Goal: Task Accomplishment & Management: Manage account settings

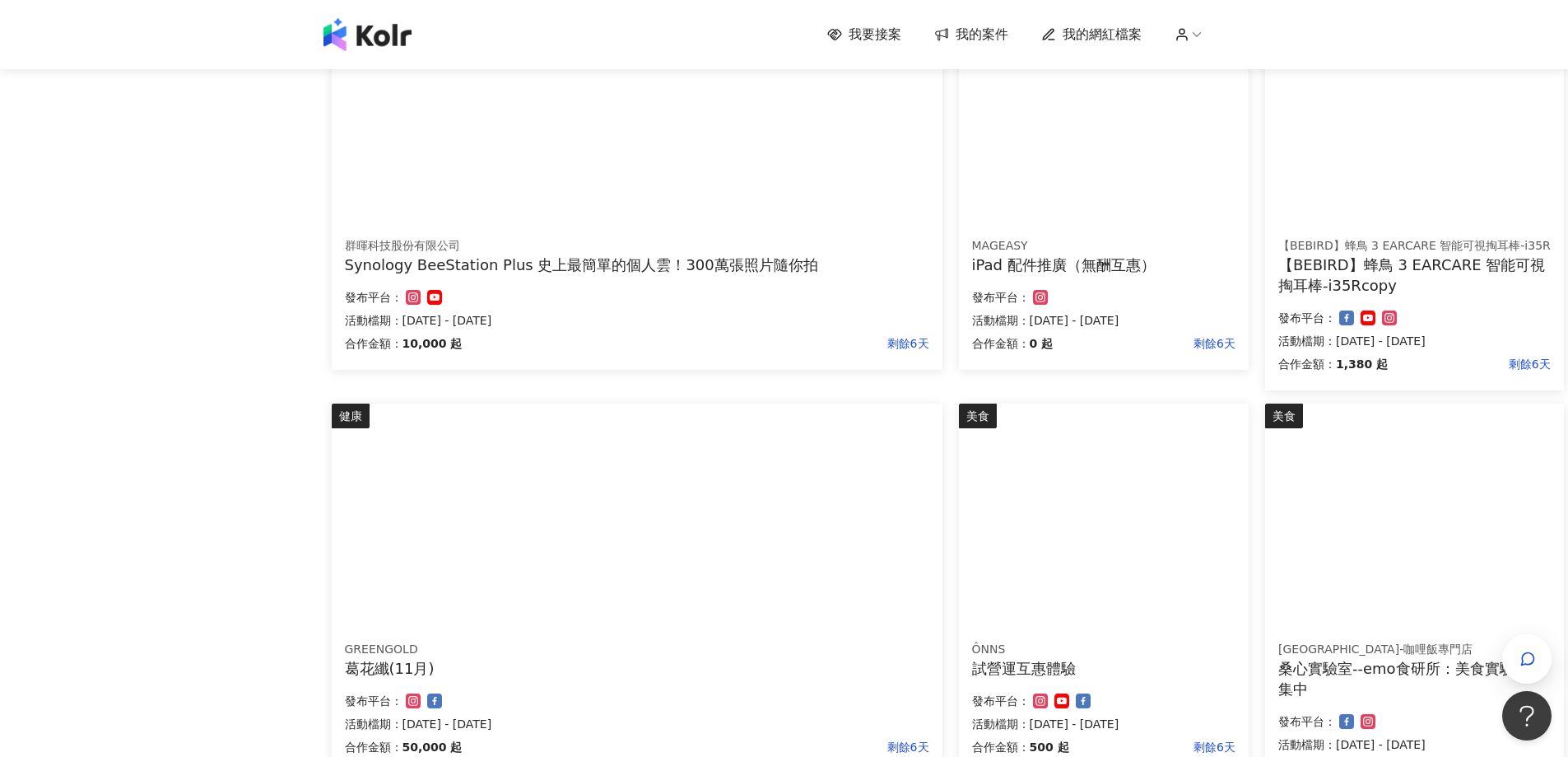
scroll to position [817, 0]
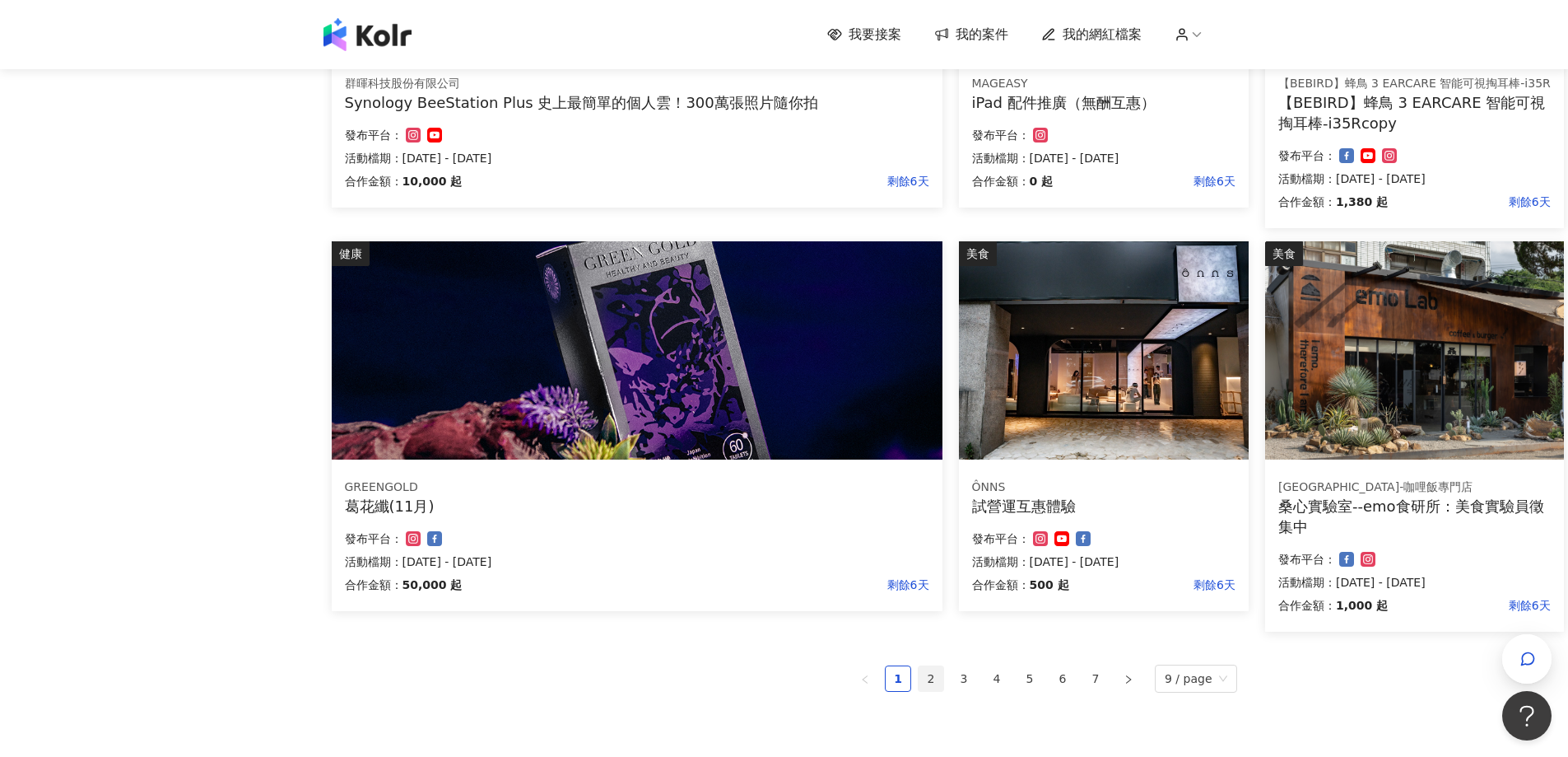
click at [939, 684] on link "2" at bounding box center [930, 678] width 25 height 25
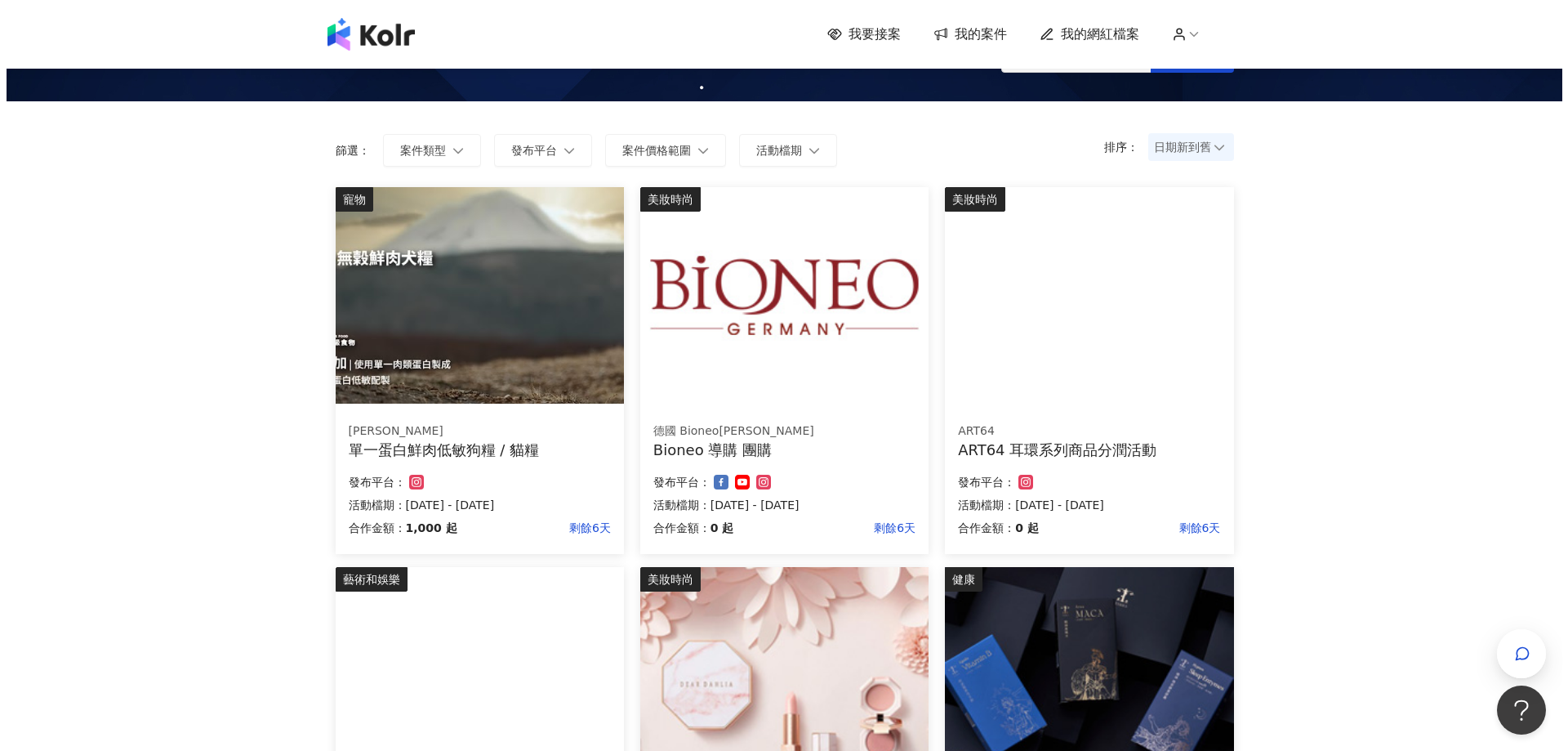
scroll to position [0, 0]
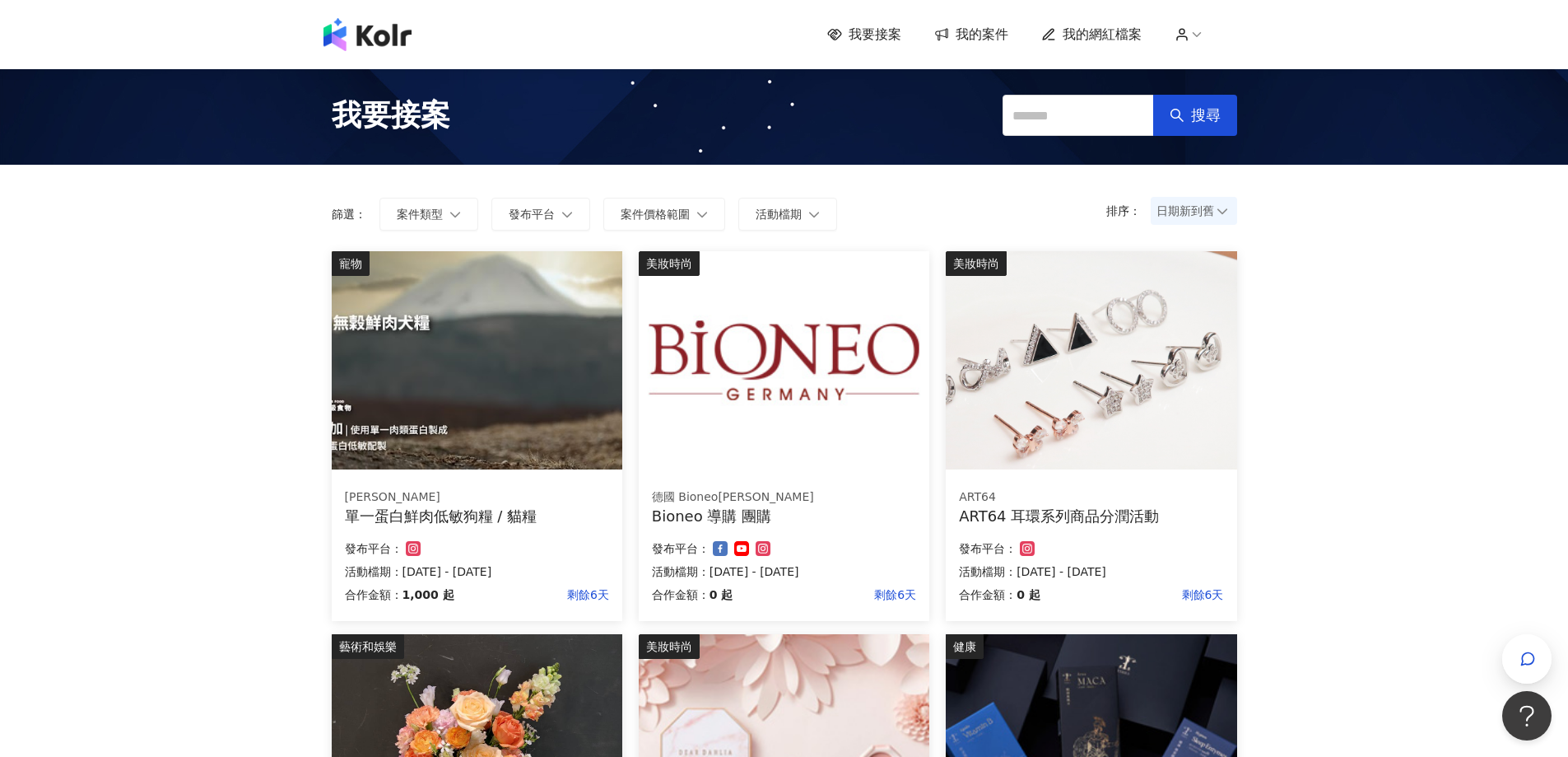
click at [494, 568] on p "活動檔期：[DATE] - [DATE]" at bounding box center [477, 571] width 264 height 20
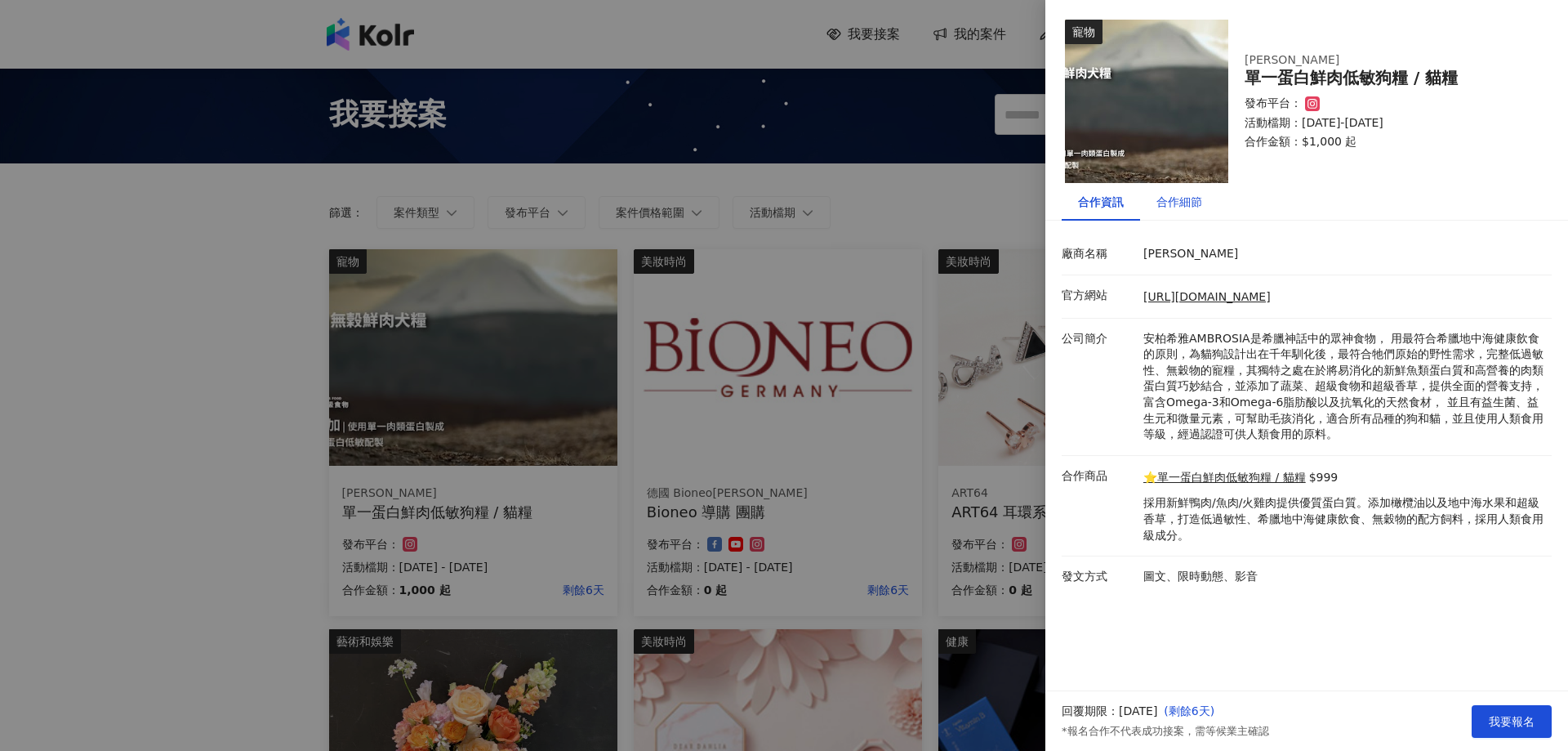
drag, startPoint x: 1192, startPoint y: 205, endPoint x: 1110, endPoint y: 209, distance: 82.1
click at [1191, 205] on div "合作細節" at bounding box center [1179, 201] width 46 height 18
click at [1161, 198] on div "合作細節" at bounding box center [1179, 201] width 46 height 18
click at [1145, 200] on div "合作細節" at bounding box center [1178, 202] width 78 height 38
click at [1163, 203] on div "合作細節" at bounding box center [1179, 201] width 46 height 18
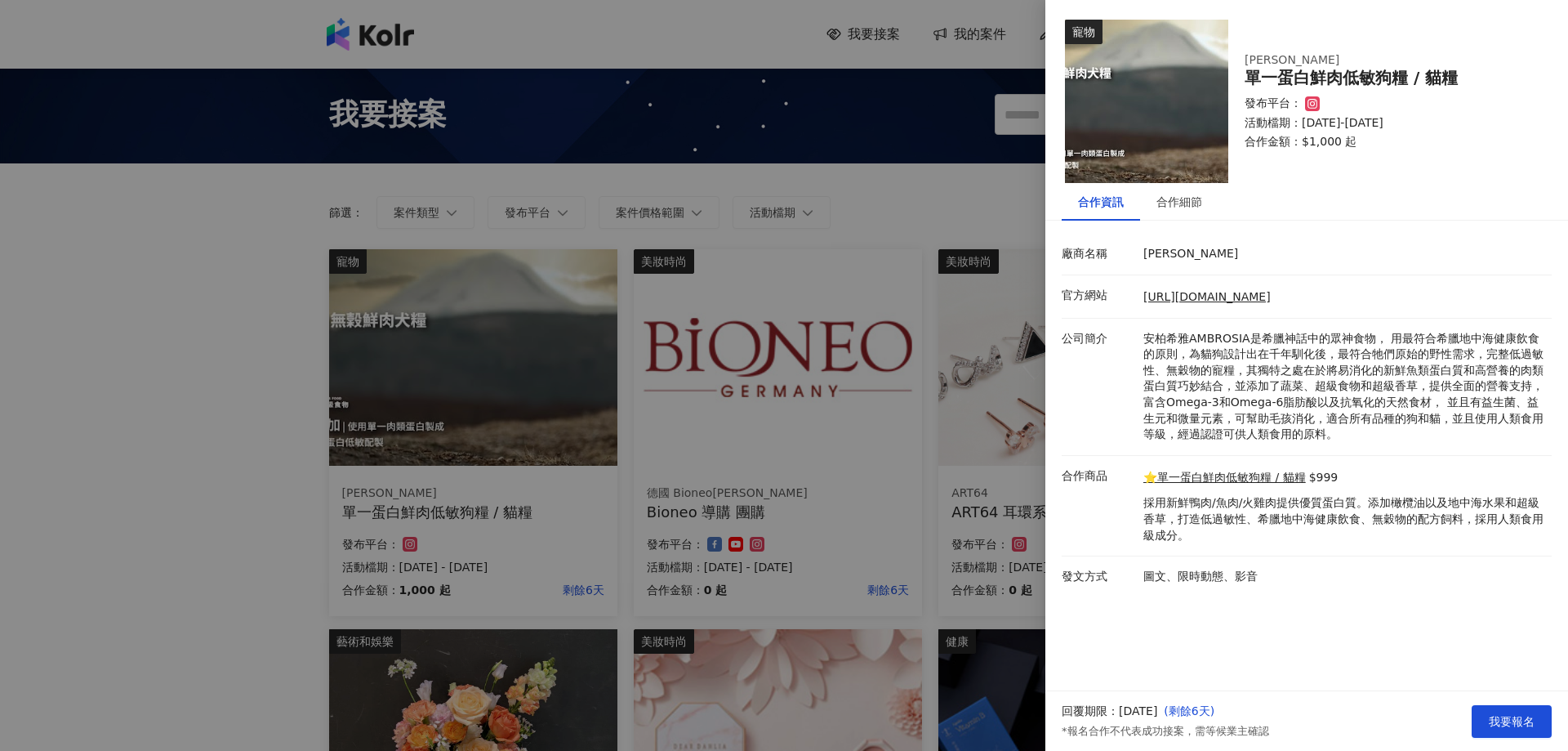
click at [1186, 218] on div "合作細節" at bounding box center [1178, 202] width 78 height 38
click at [1181, 212] on div "合作細節" at bounding box center [1178, 202] width 78 height 38
click at [1110, 209] on div "合作資訊" at bounding box center [1101, 201] width 46 height 18
click at [284, 375] on div at bounding box center [784, 376] width 1568 height 751
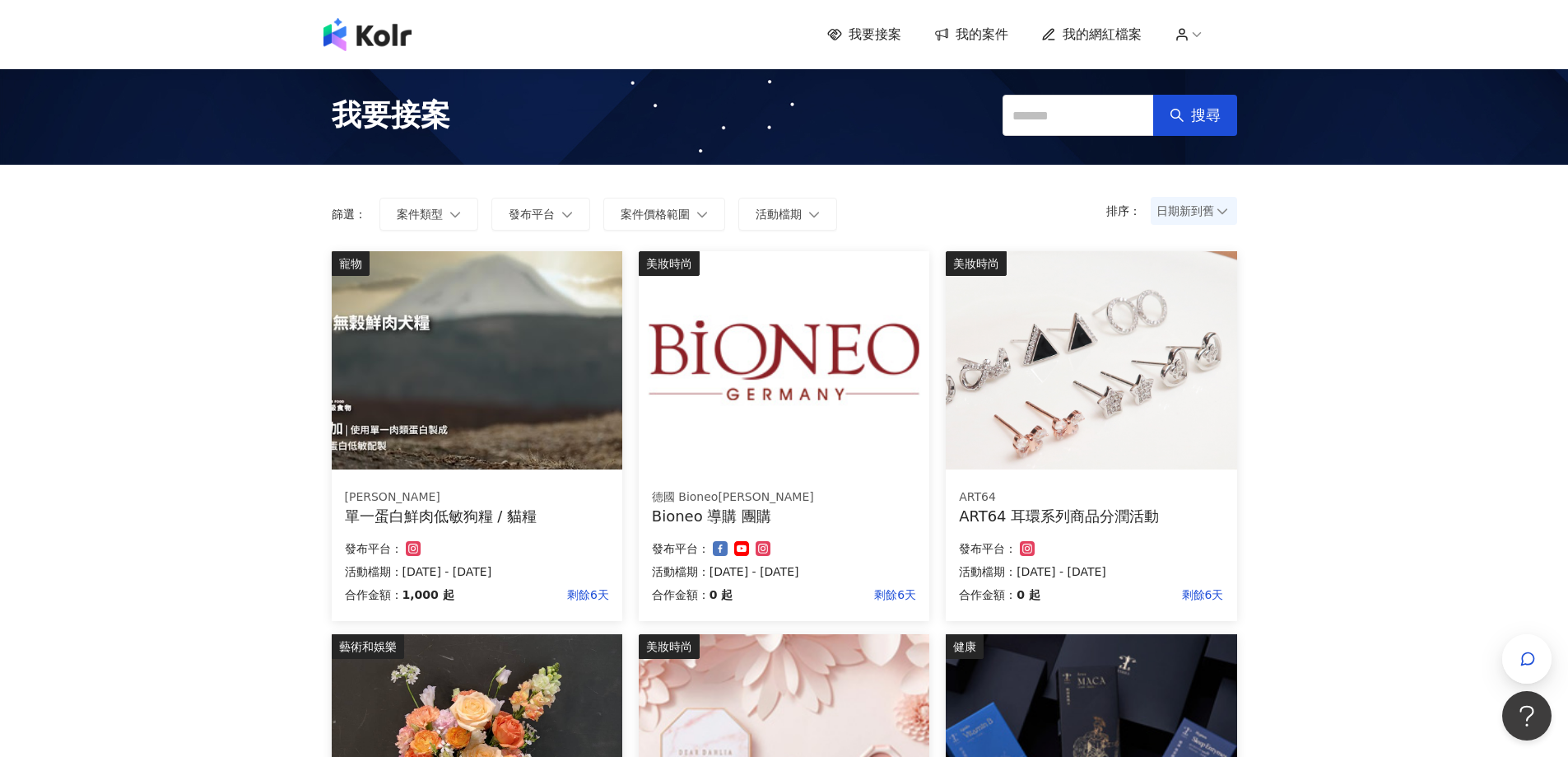
click at [480, 387] on img at bounding box center [477, 360] width 291 height 219
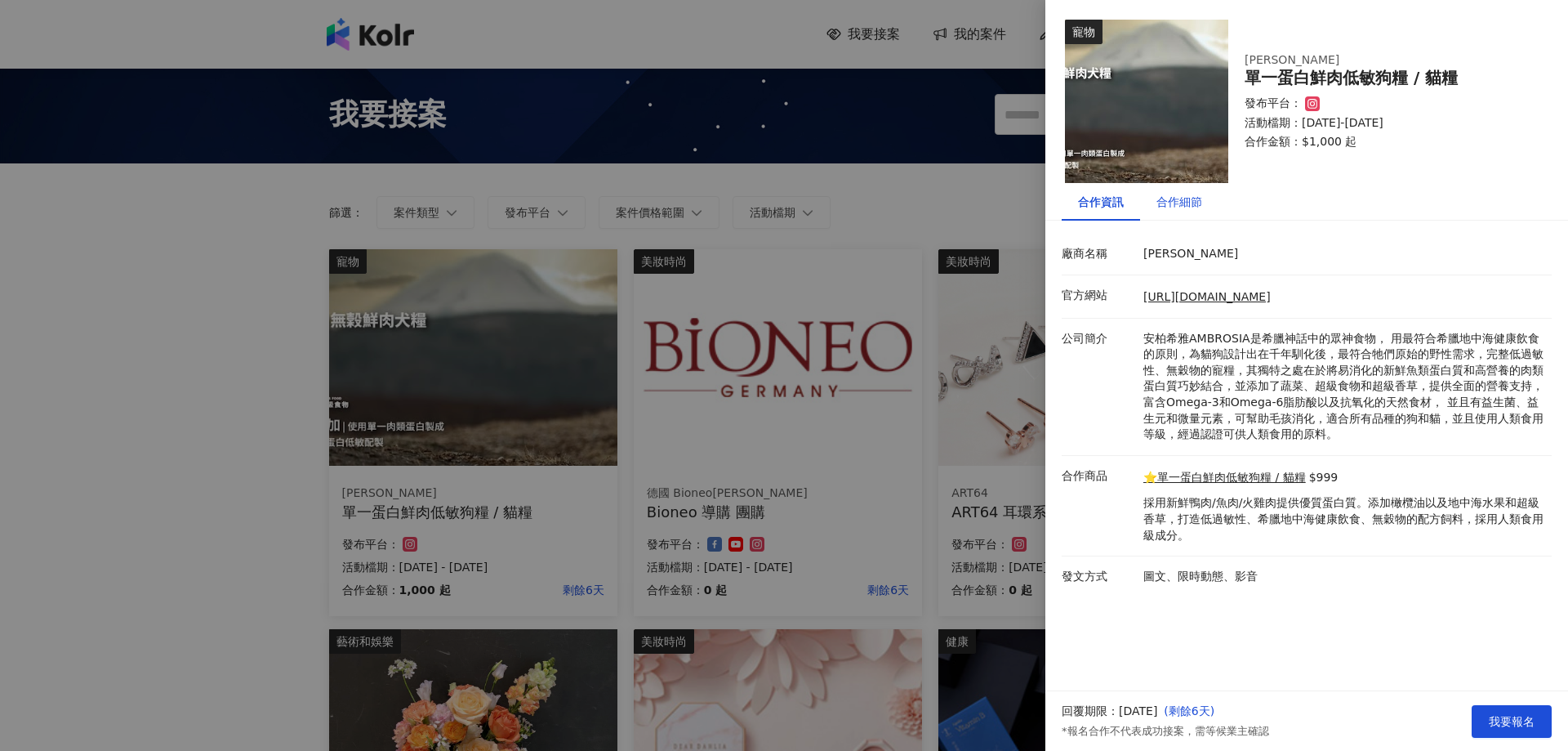
click at [1183, 202] on div "合作細節" at bounding box center [1179, 201] width 46 height 18
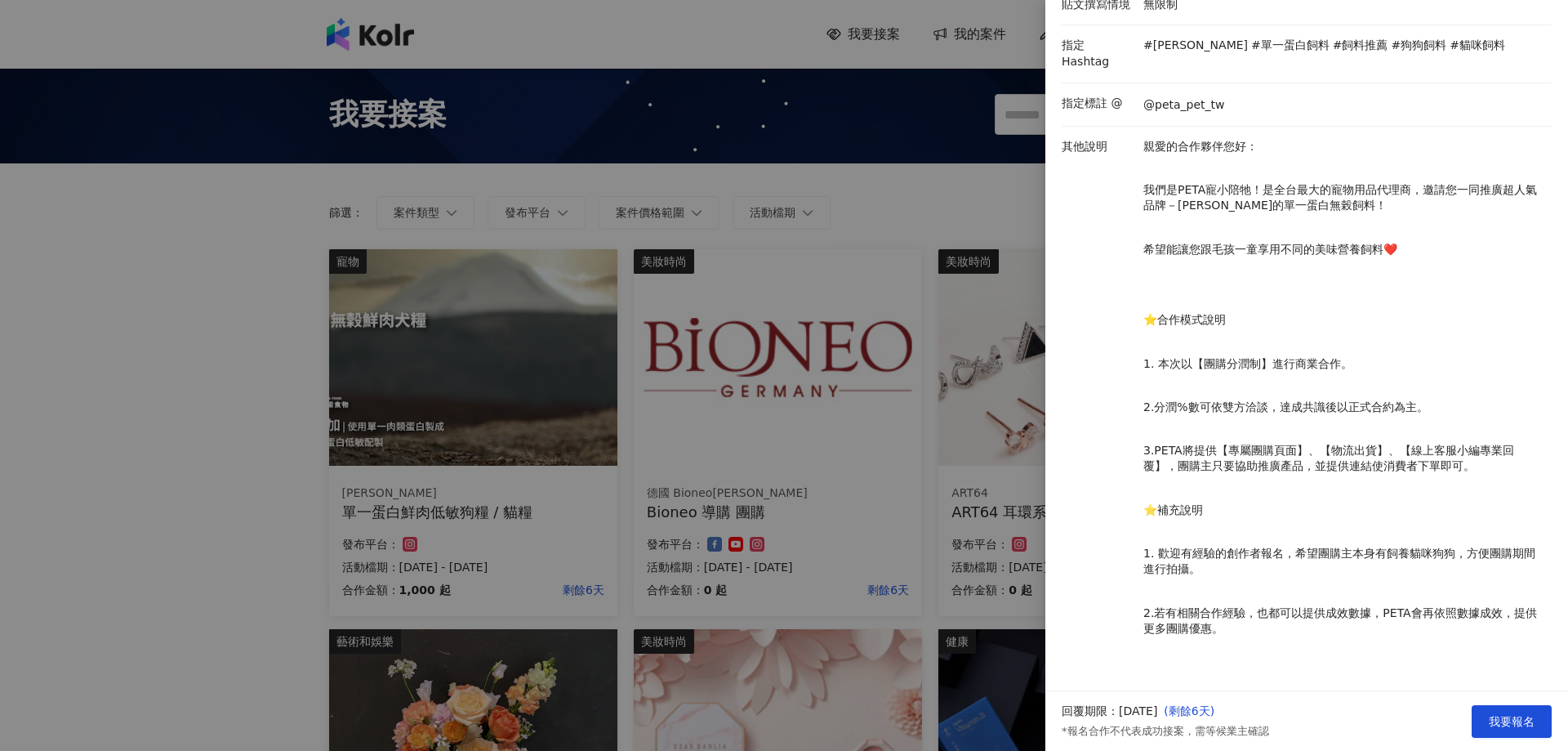
scroll to position [407, 0]
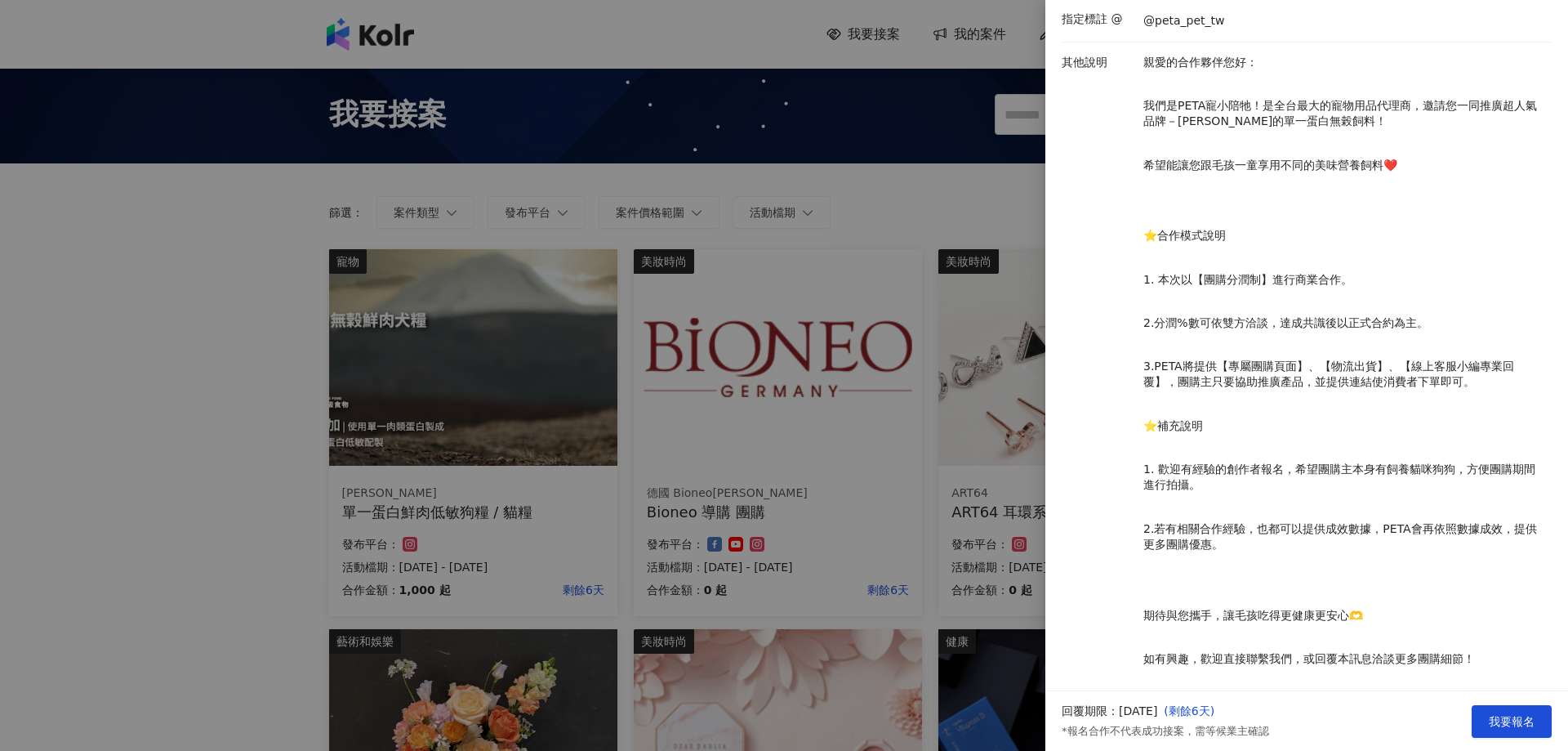
click at [846, 507] on div at bounding box center [784, 376] width 1568 height 751
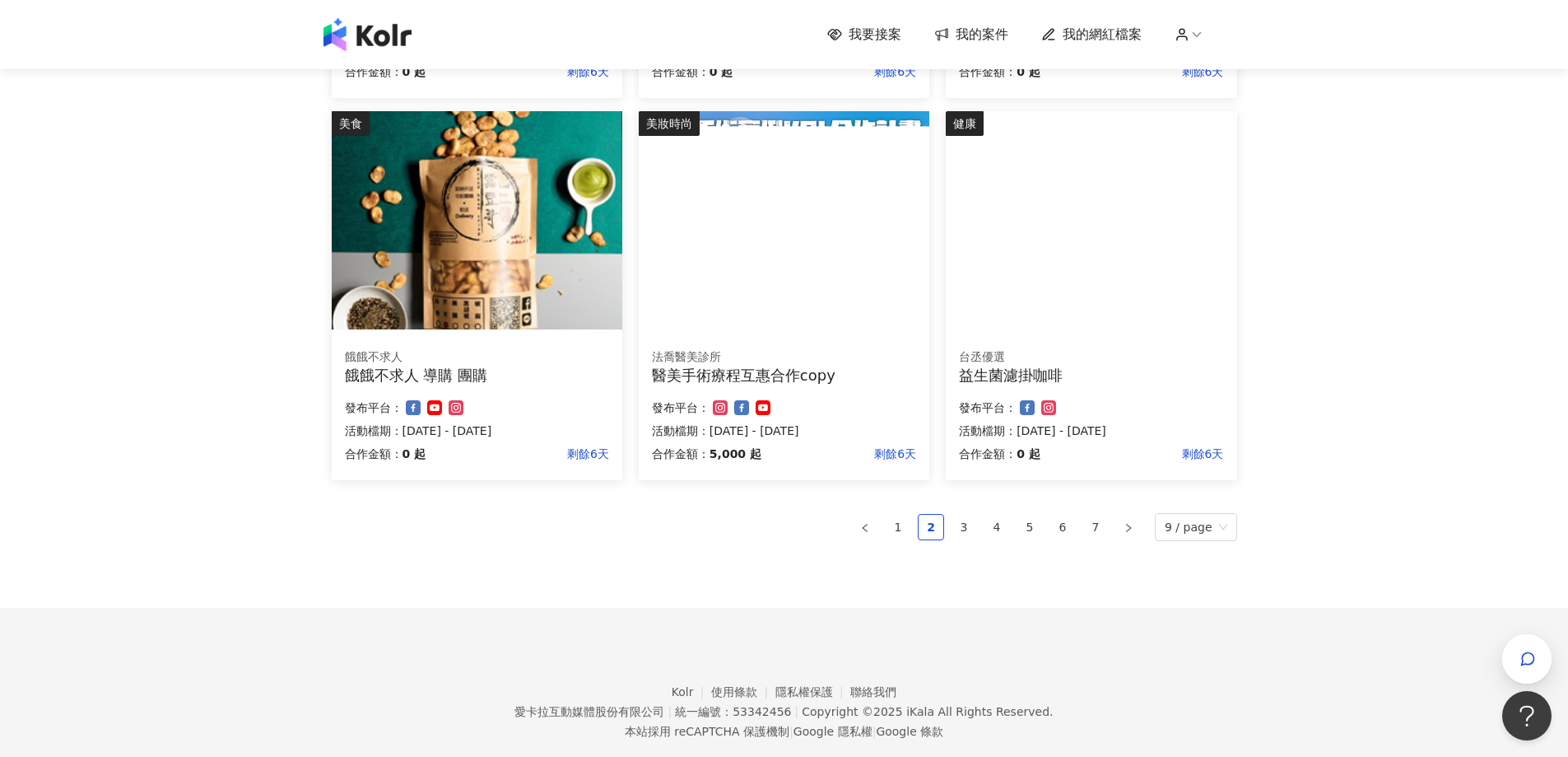
scroll to position [940, 0]
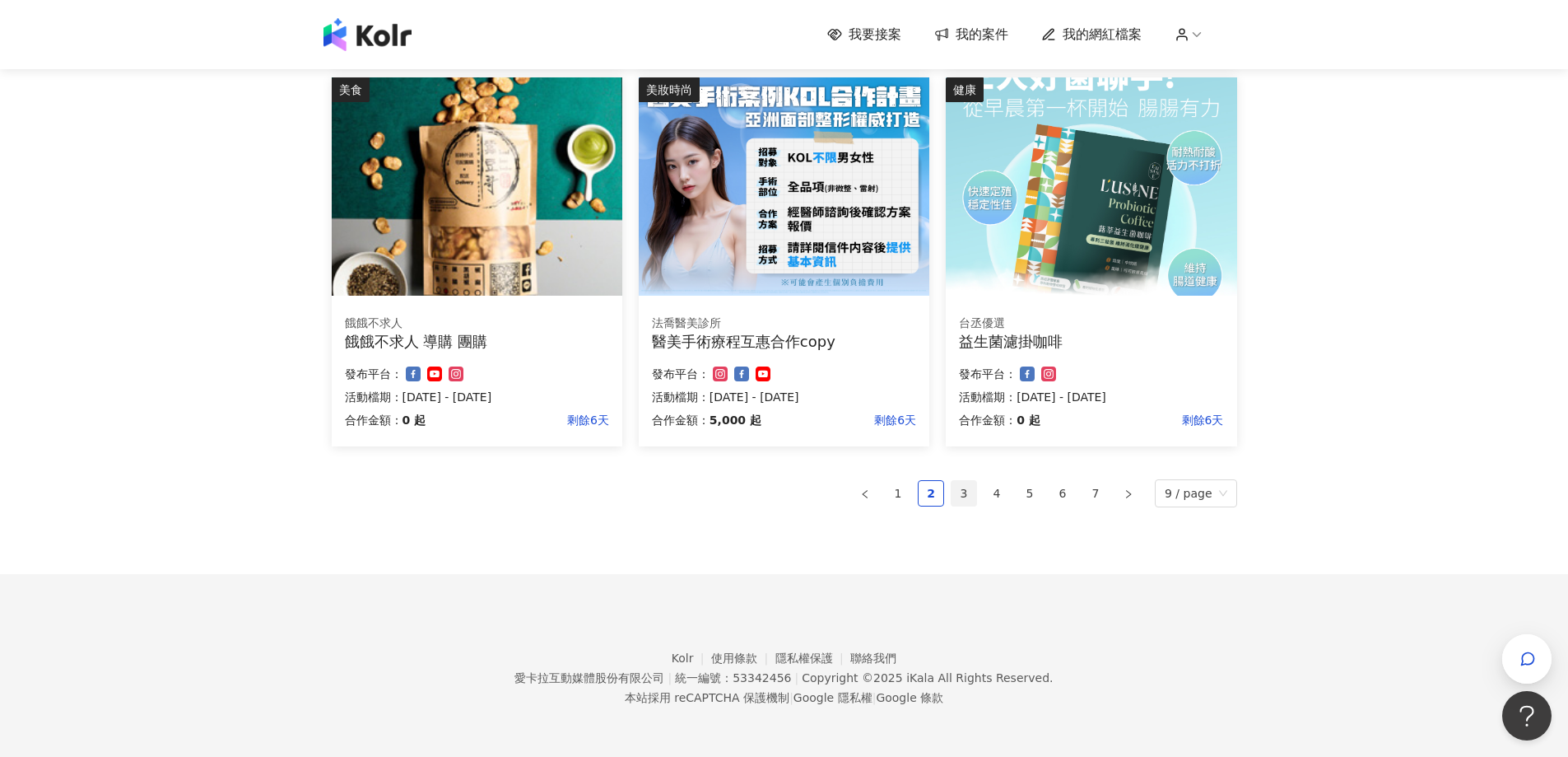
click at [970, 496] on link "3" at bounding box center [963, 492] width 25 height 25
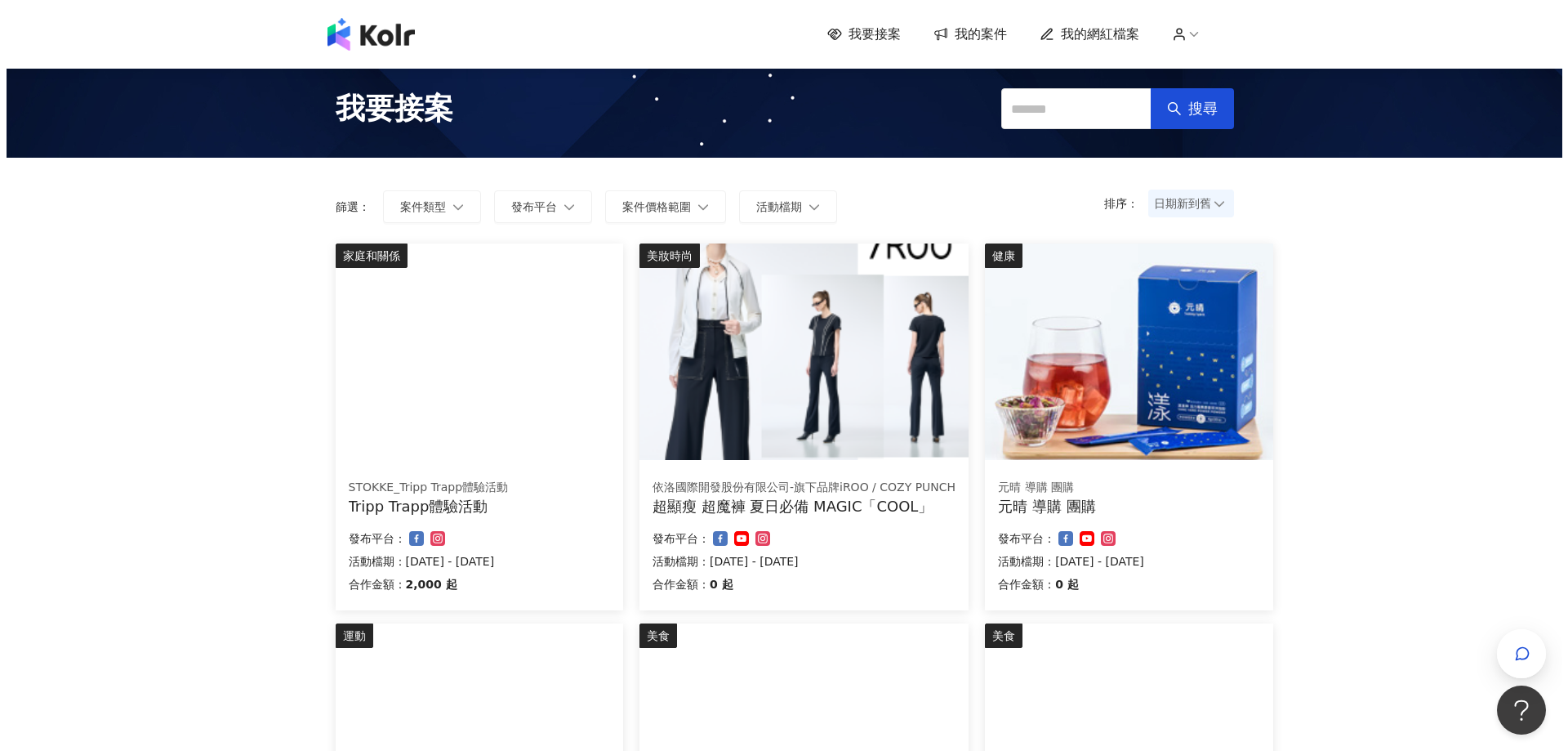
scroll to position [0, 0]
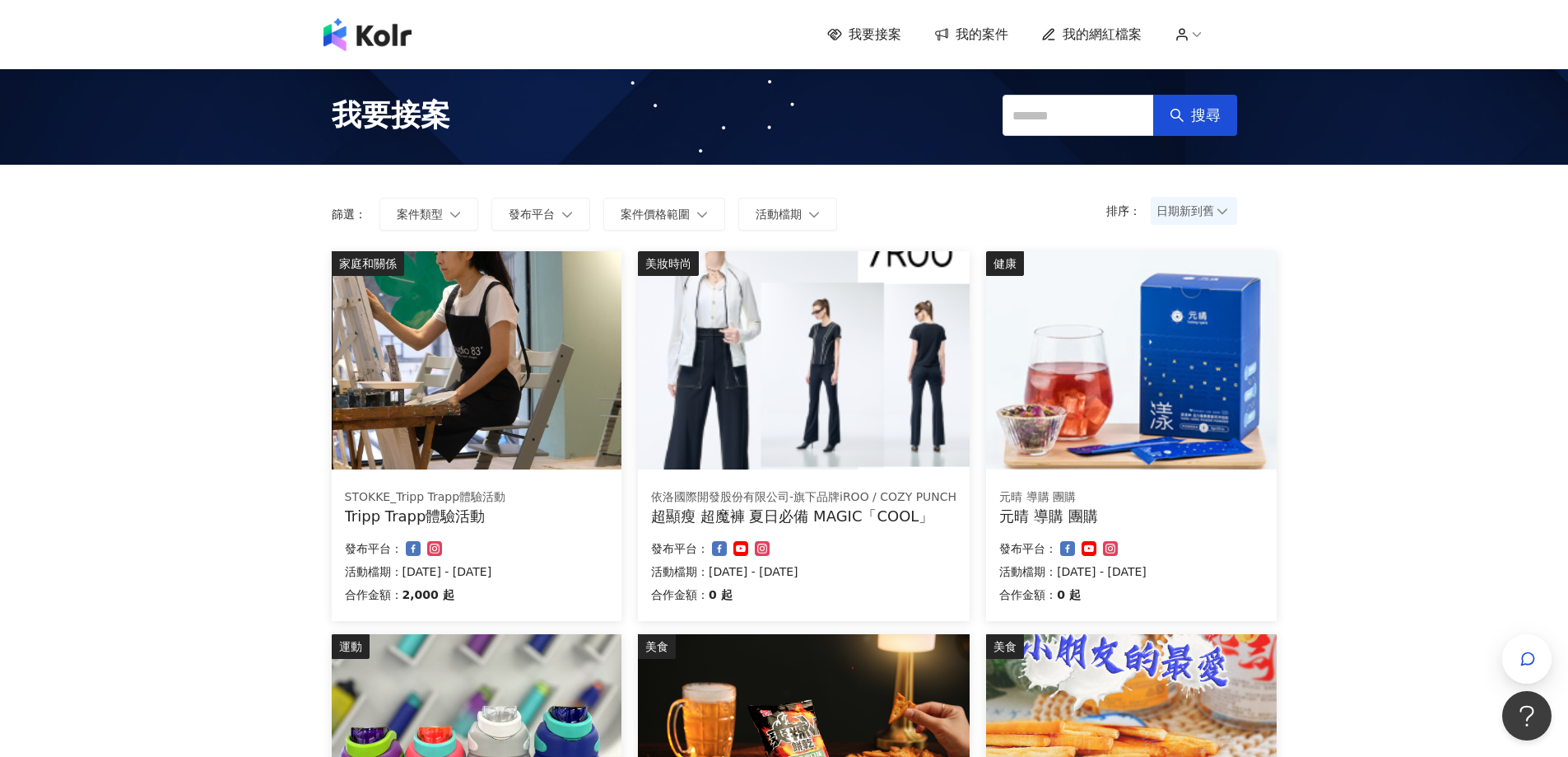
click at [1004, 38] on span "我的案件" at bounding box center [982, 34] width 53 height 18
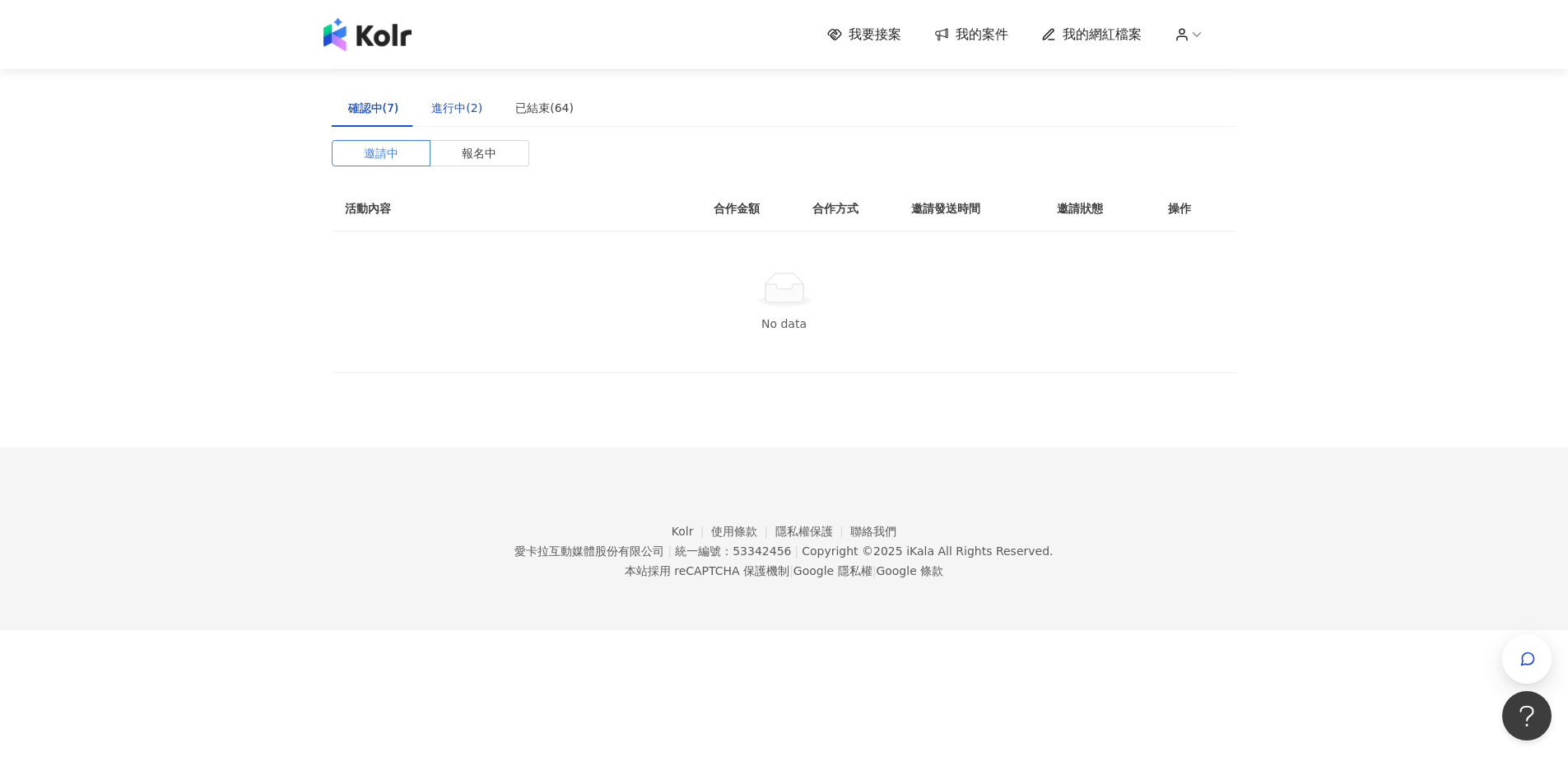
click at [457, 112] on div "進行中(2)" at bounding box center [457, 107] width 51 height 18
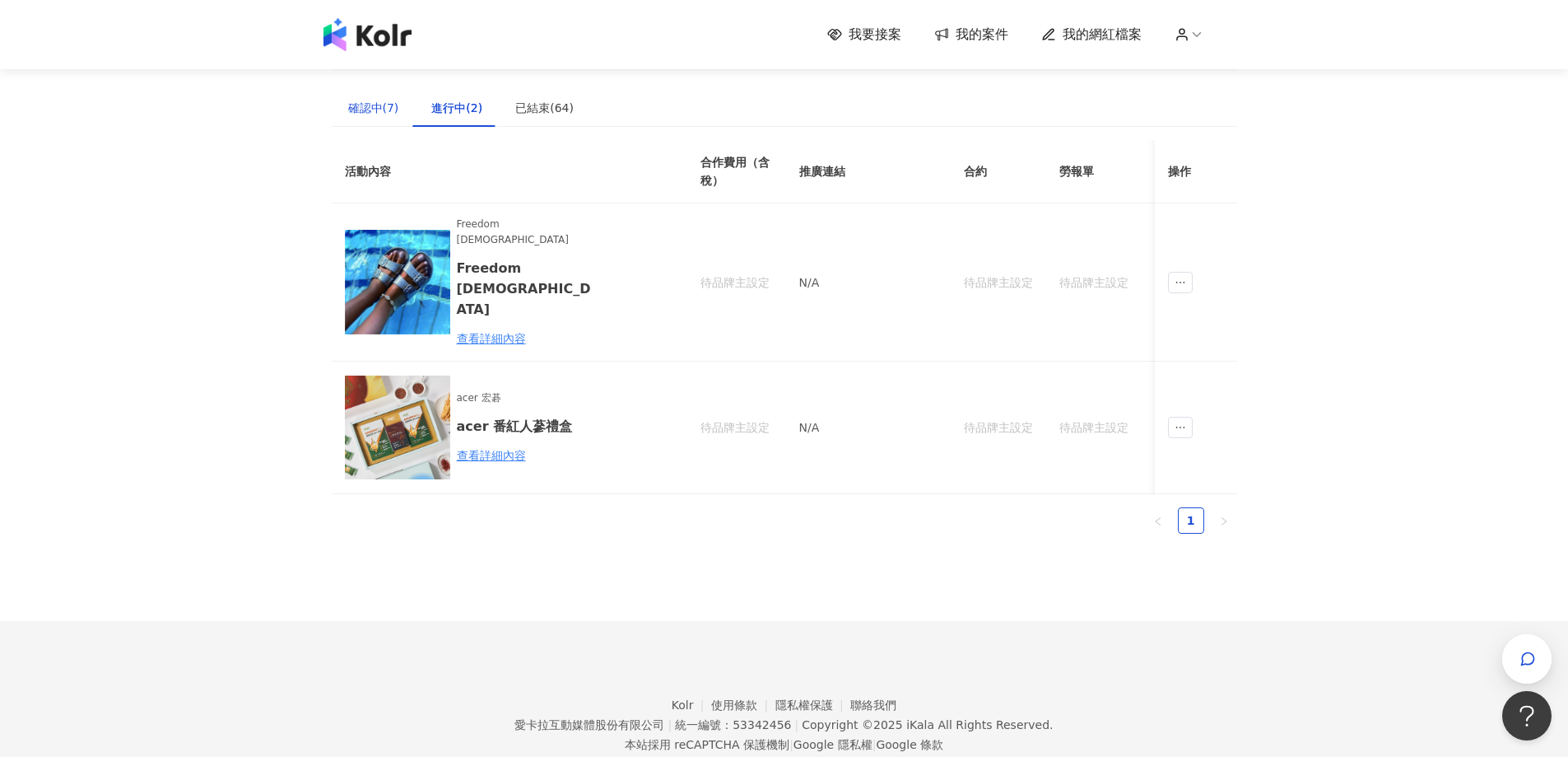
click at [383, 109] on div "確認中(7)" at bounding box center [373, 107] width 51 height 18
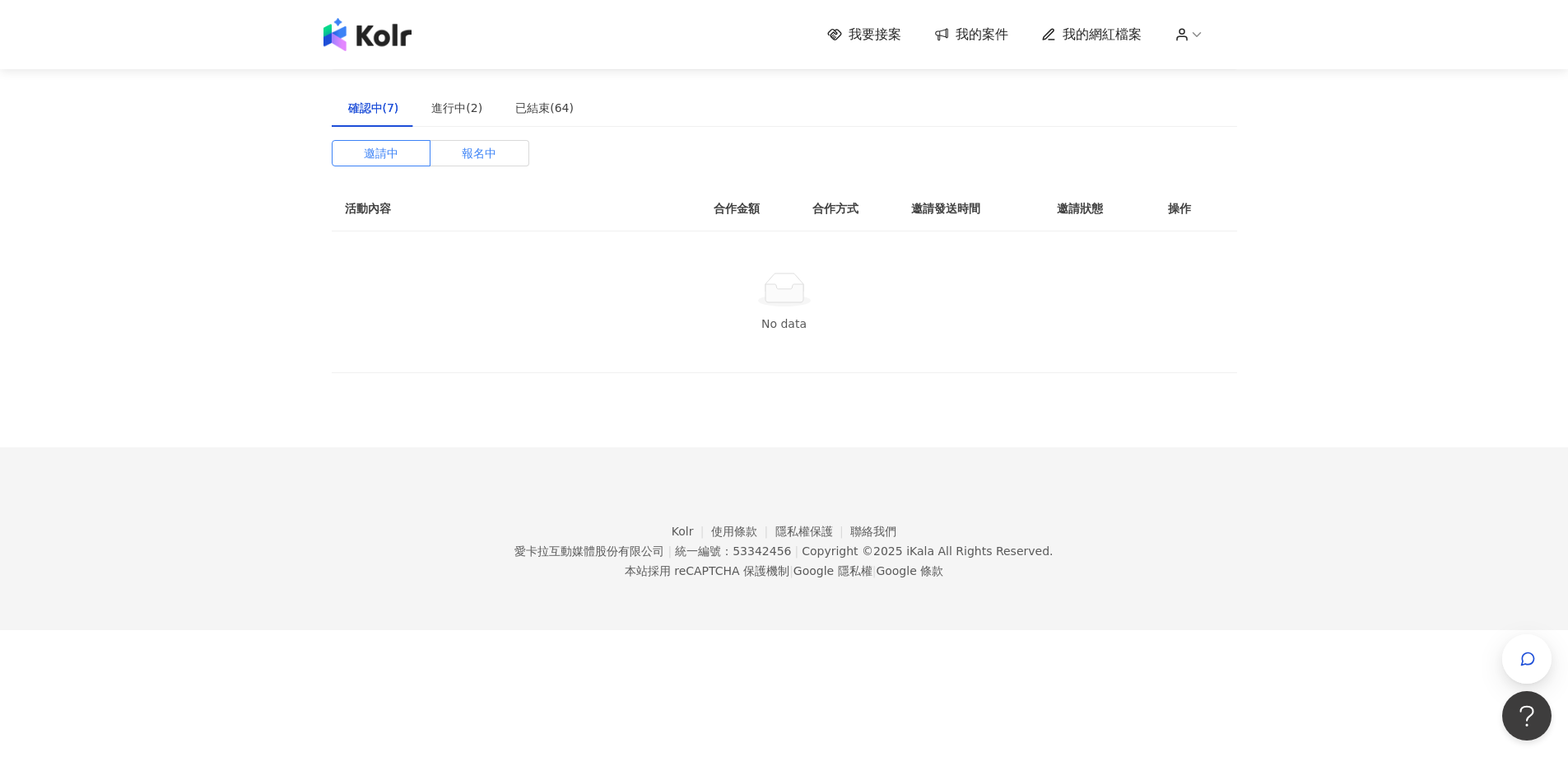
click at [499, 165] on label "報名中" at bounding box center [480, 153] width 99 height 26
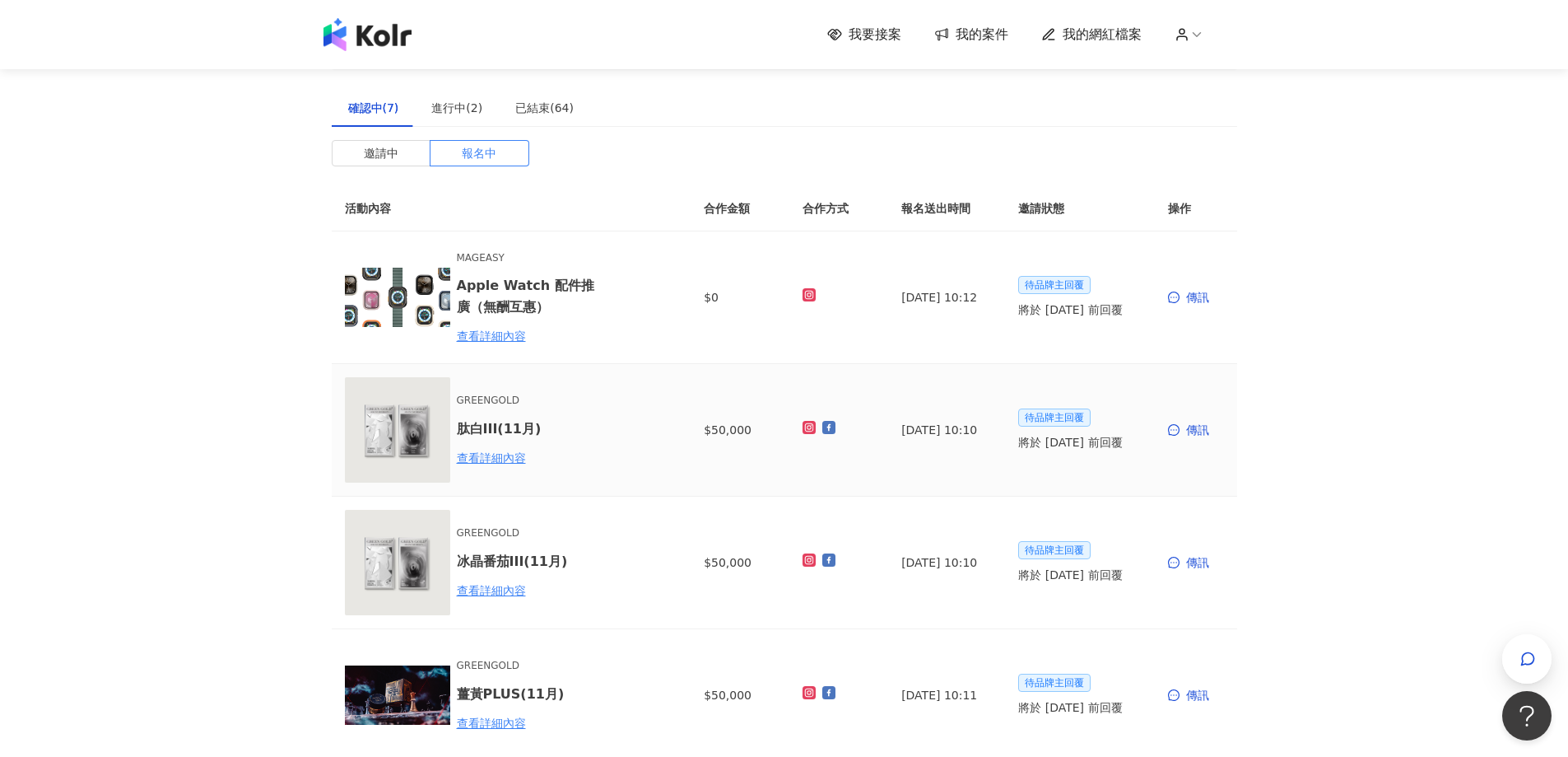
drag, startPoint x: 1177, startPoint y: 438, endPoint x: 512, endPoint y: 88, distance: 751.5
click at [961, 401] on tr "GREENGOLD 肽白III(11月) 查看詳細內容 $50,000 [DATE] 10:10 待品牌主回覆 將於 [DATE] 前回覆 傳訊" at bounding box center [784, 430] width 906 height 133
click at [512, 88] on div "建議執行流程 確認中(7) 進行中(2) 已結束(64) 邀請中 報名中 活動內容 合作金額 合作方式 報名送出時間 邀請狀態 操作 MAGEASY Appl…" at bounding box center [784, 640] width 906 height 1224
click at [525, 103] on div "已結束(64)" at bounding box center [544, 107] width 59 height 18
click at [549, 114] on div "已結束(64)" at bounding box center [544, 107] width 59 height 18
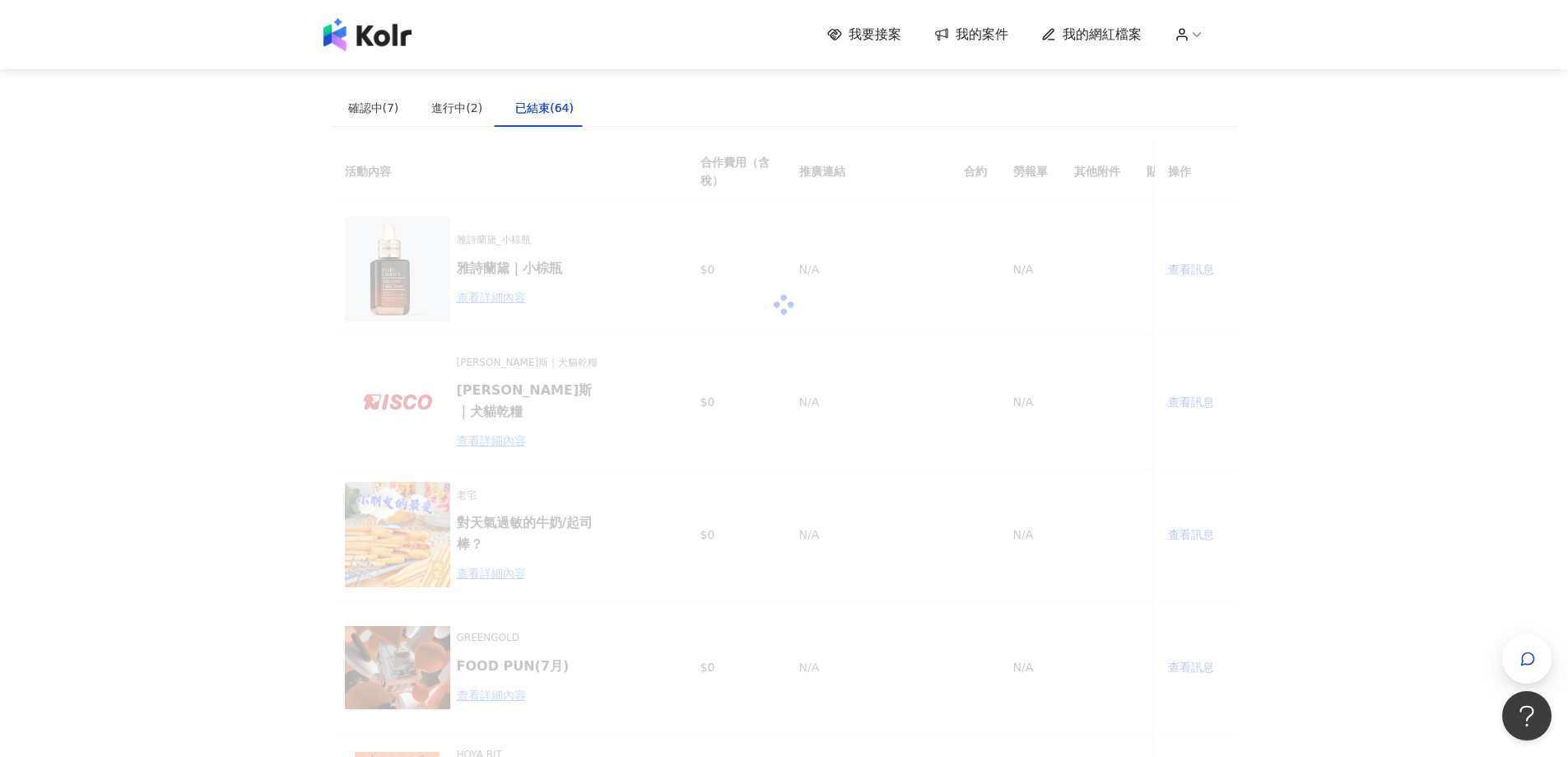
click at [1187, 271] on div at bounding box center [784, 305] width 906 height 329
click at [1185, 268] on div at bounding box center [784, 305] width 906 height 329
click at [1180, 273] on div at bounding box center [784, 305] width 906 height 329
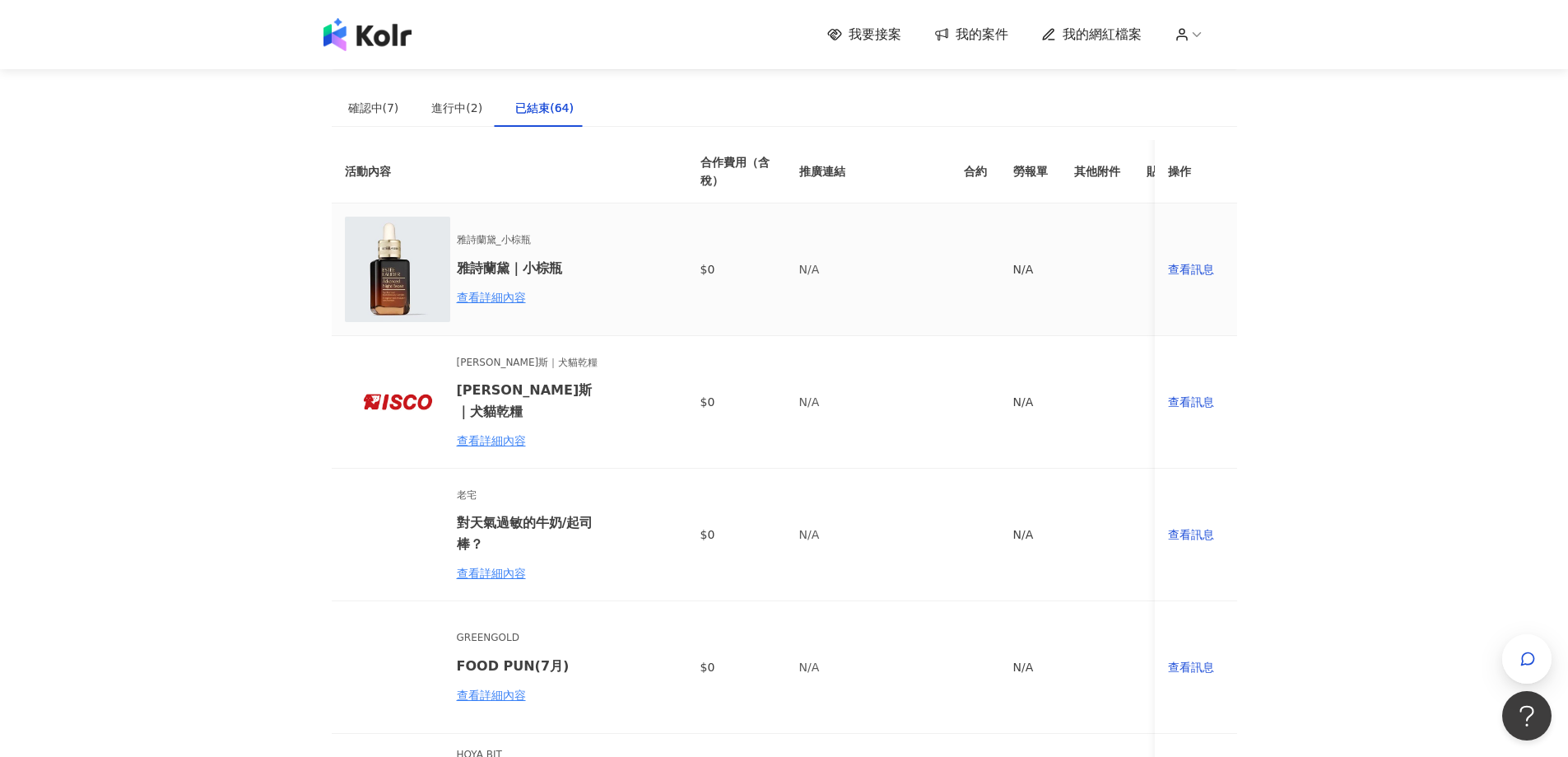
click at [1155, 255] on td "查看訊息" at bounding box center [1196, 270] width 82 height 133
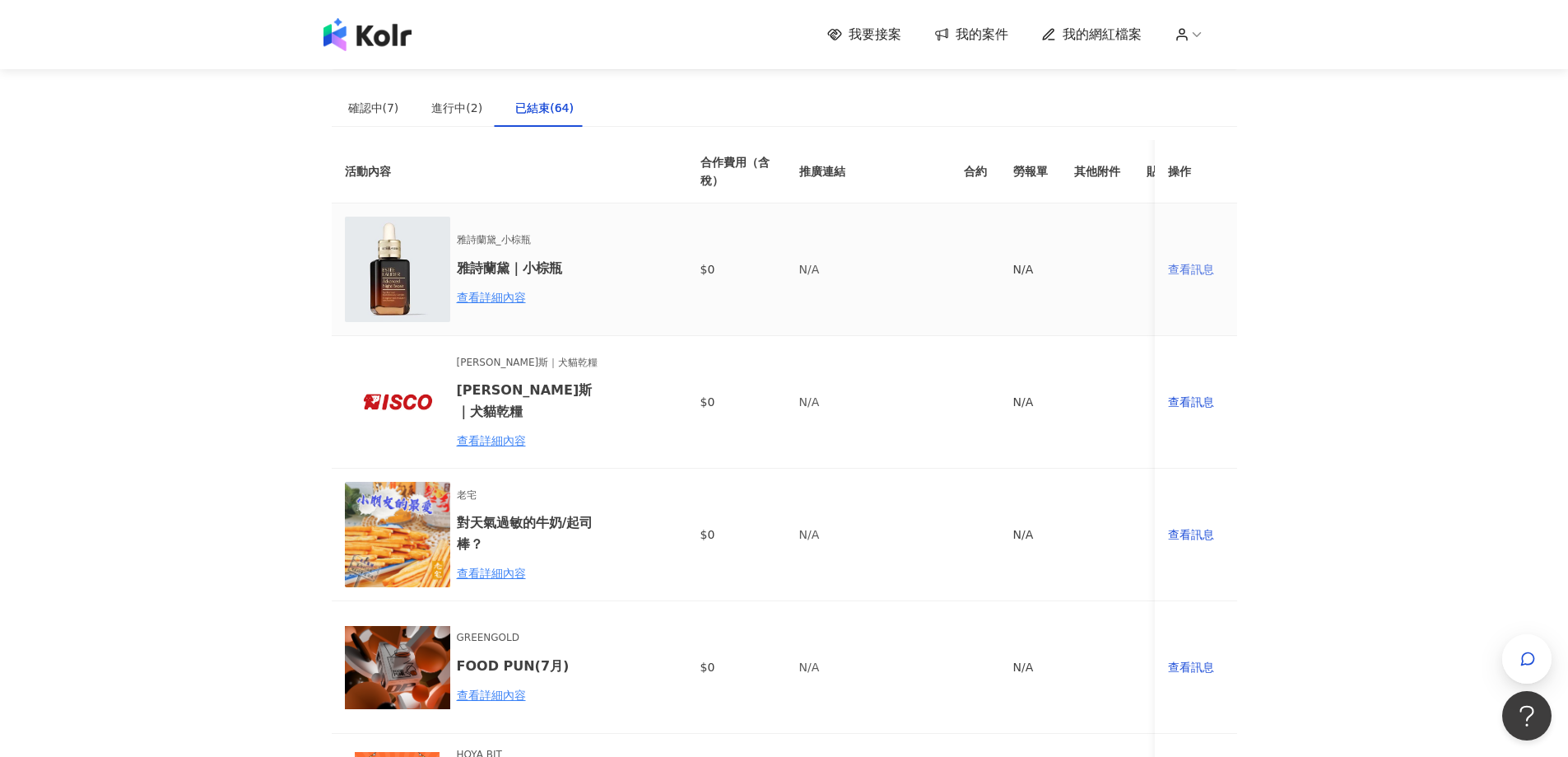
click at [1185, 269] on div "查看訊息" at bounding box center [1196, 269] width 56 height 18
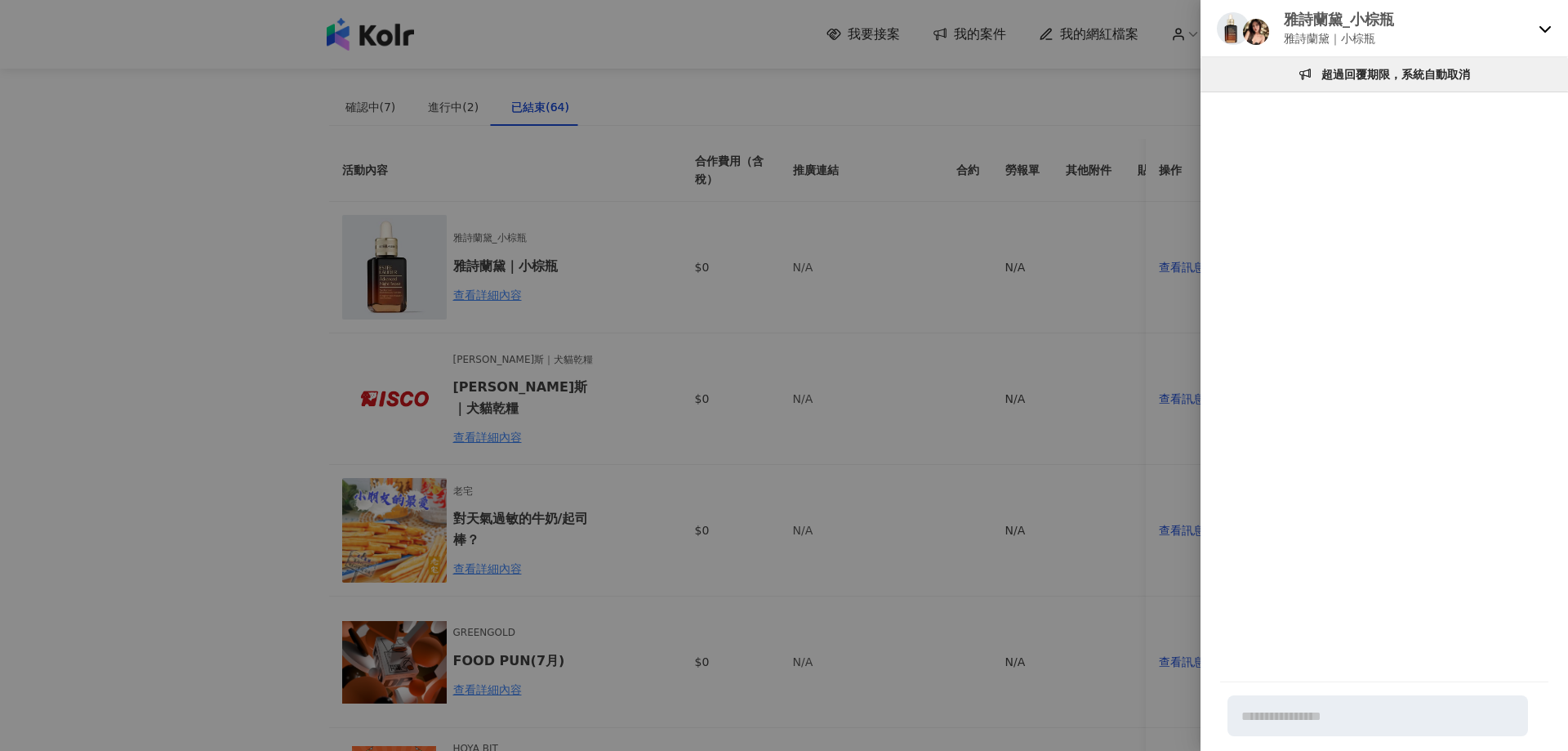
click at [1048, 284] on div at bounding box center [784, 376] width 1568 height 751
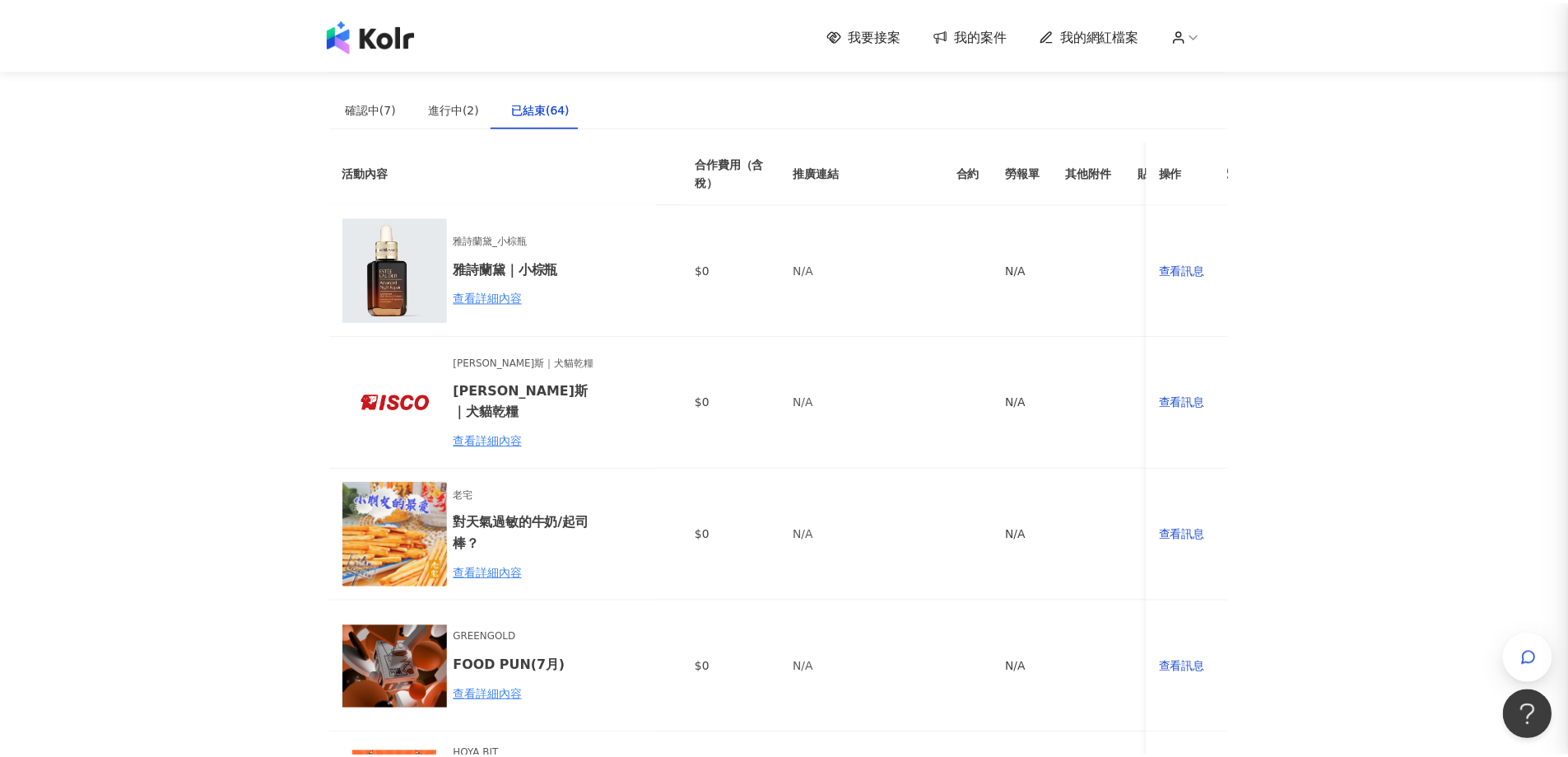
scroll to position [61, 0]
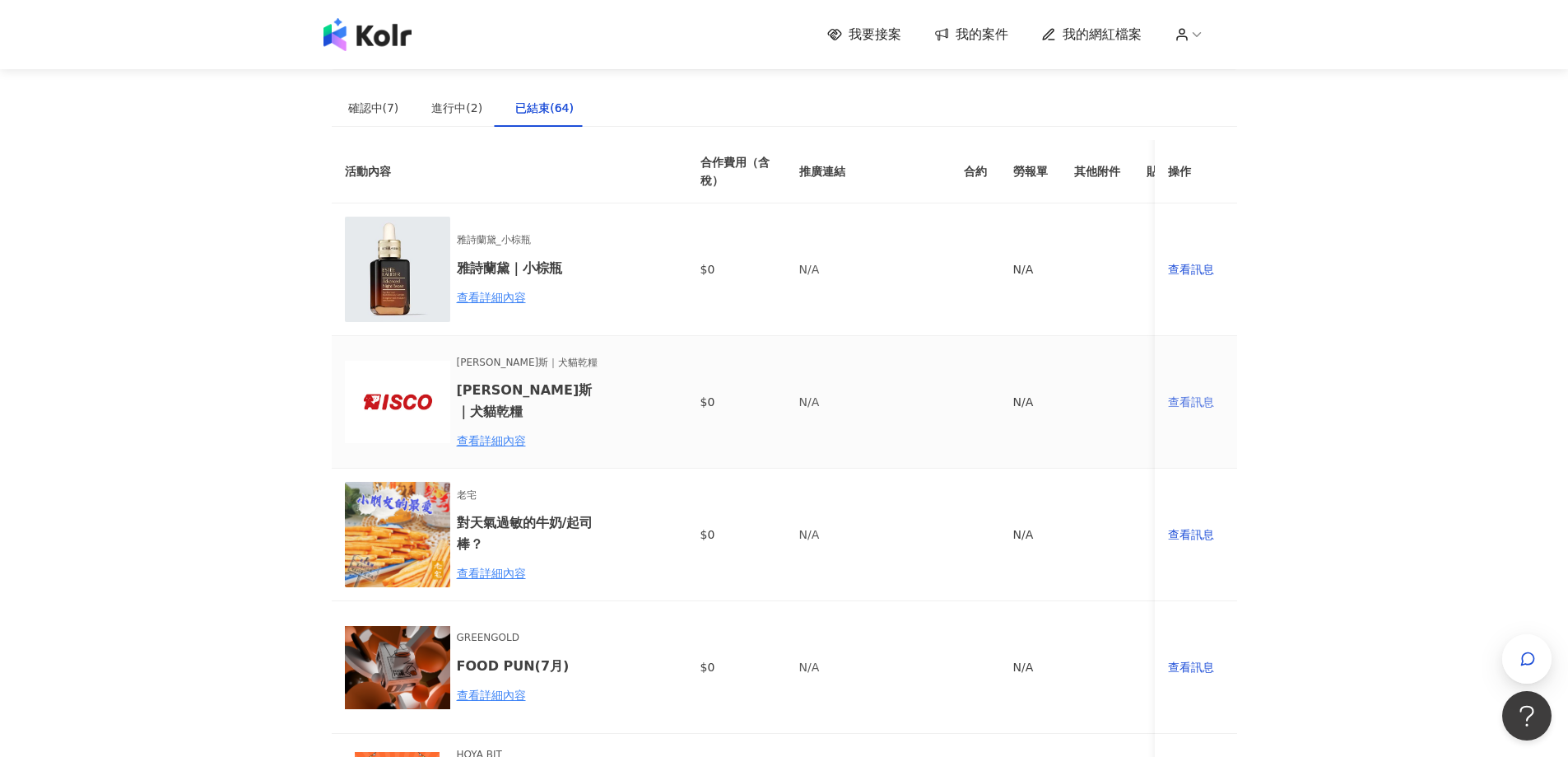
click at [1207, 398] on div "查看訊息" at bounding box center [1196, 401] width 56 height 18
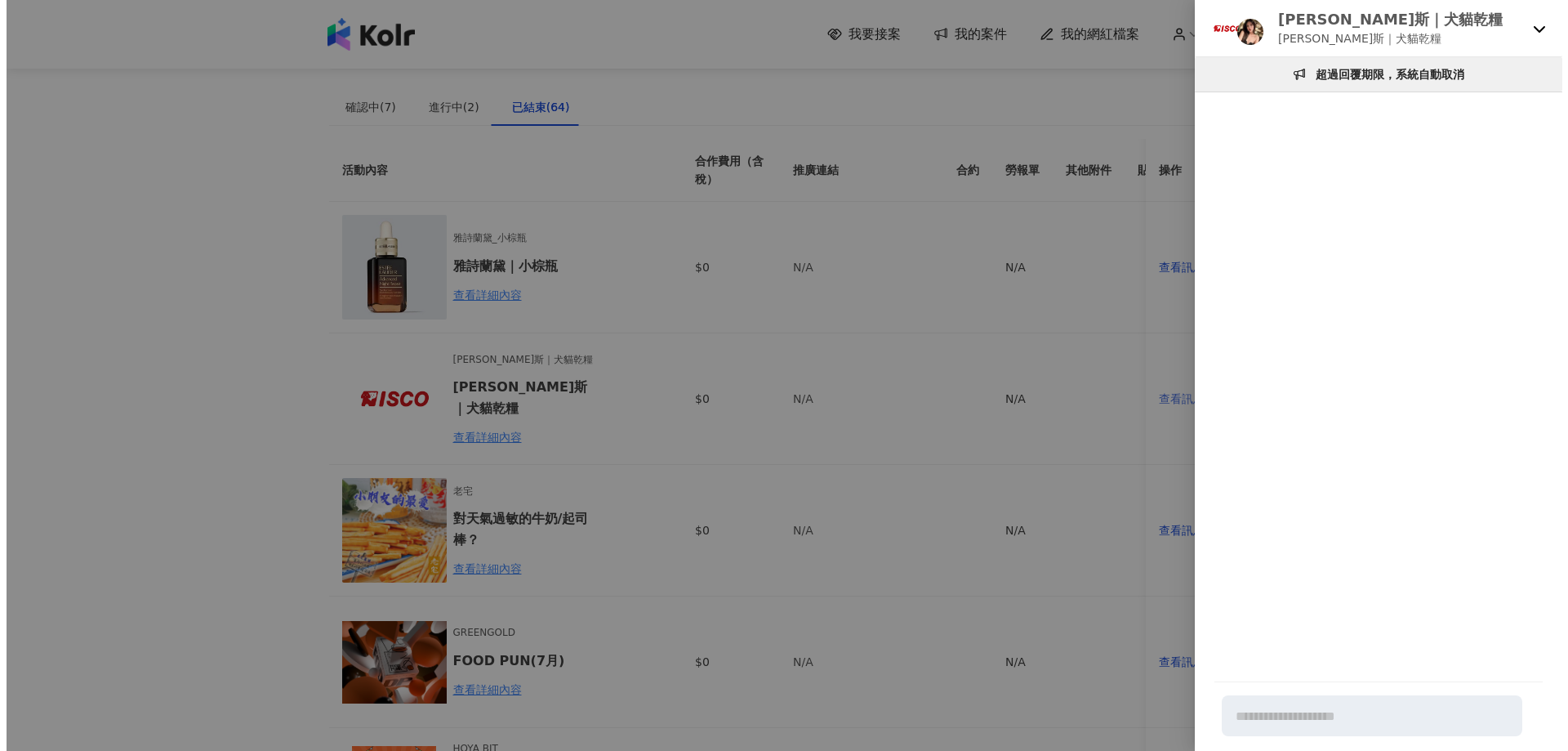
scroll to position [0, 0]
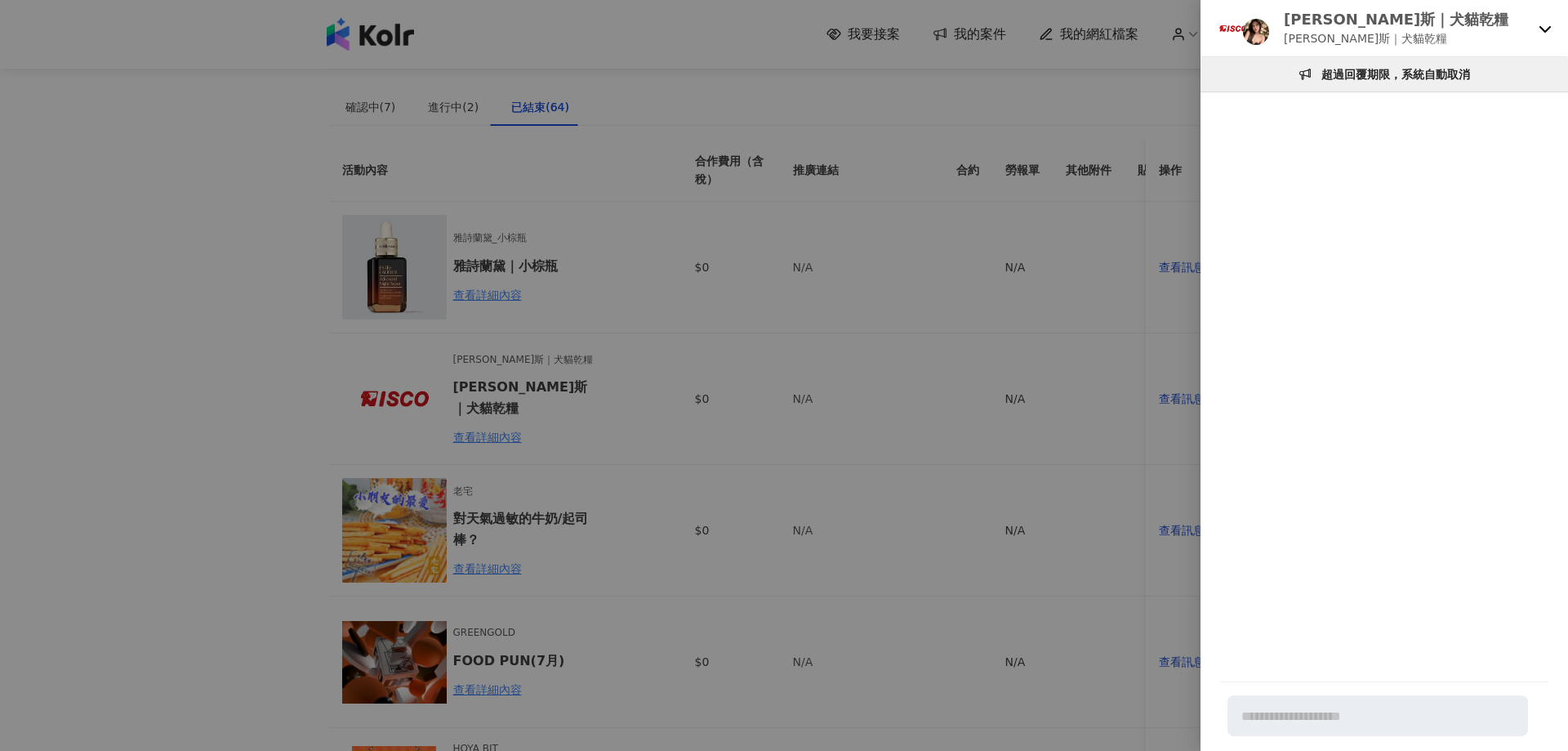
click at [1178, 398] on div at bounding box center [784, 376] width 1568 height 751
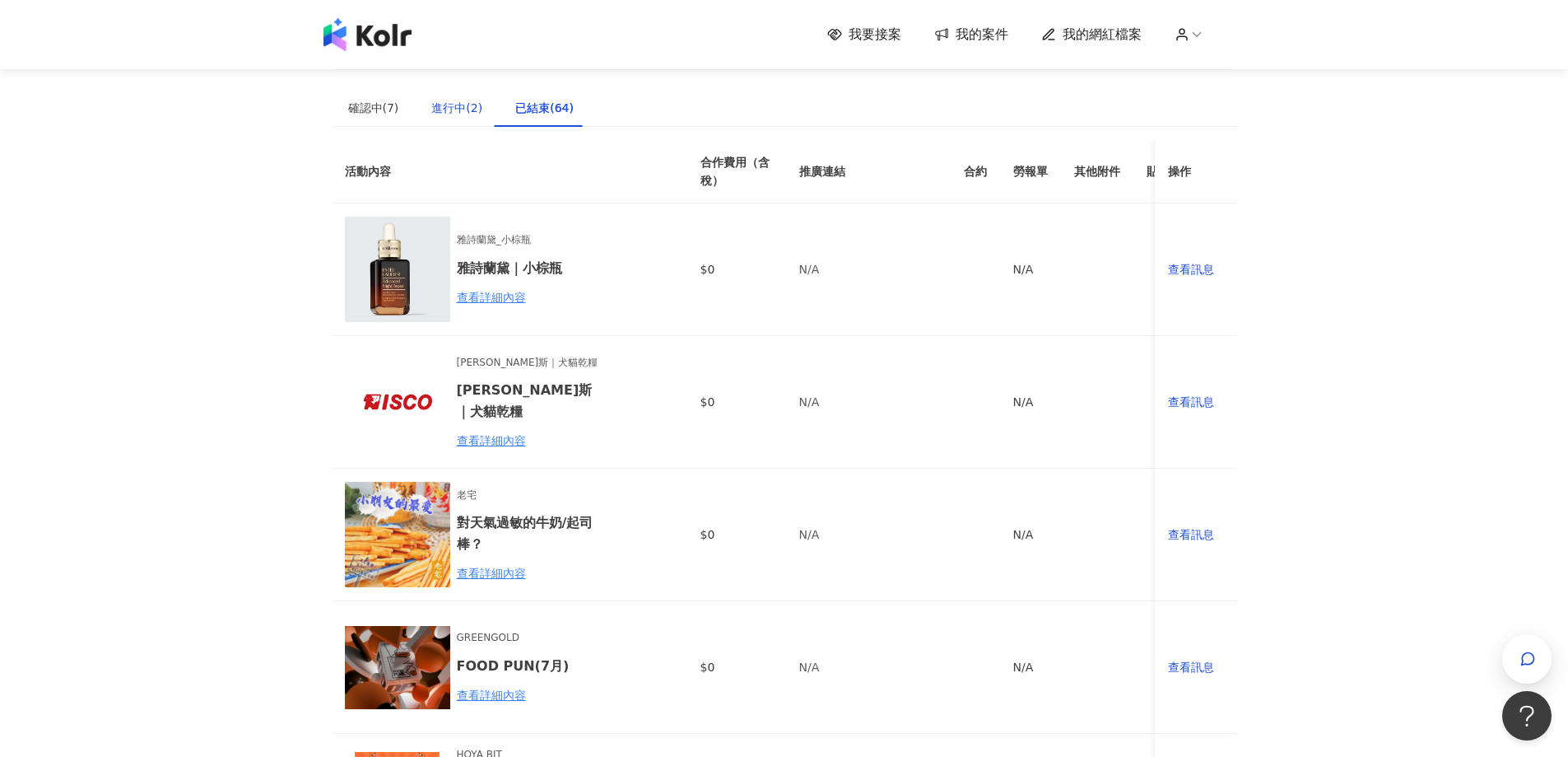
click at [464, 114] on div "進行中(2)" at bounding box center [457, 107] width 51 height 18
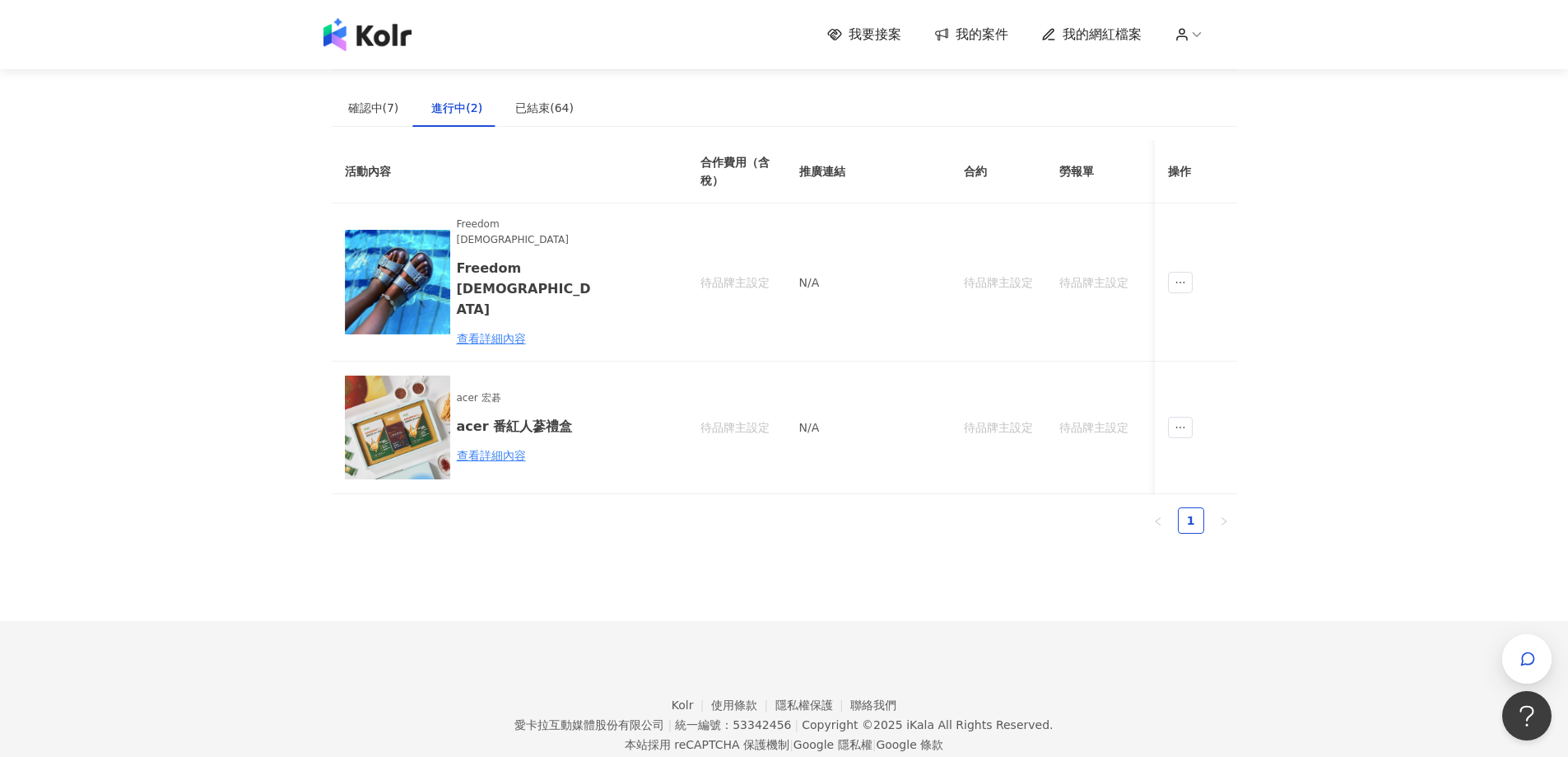
click at [1199, 52] on div "我要接案 我的案件 我的網紅檔案" at bounding box center [784, 34] width 1568 height 69
click at [1199, 37] on icon at bounding box center [1196, 34] width 14 height 14
click at [1213, 71] on link "帳戶設定" at bounding box center [1236, 65] width 46 height 13
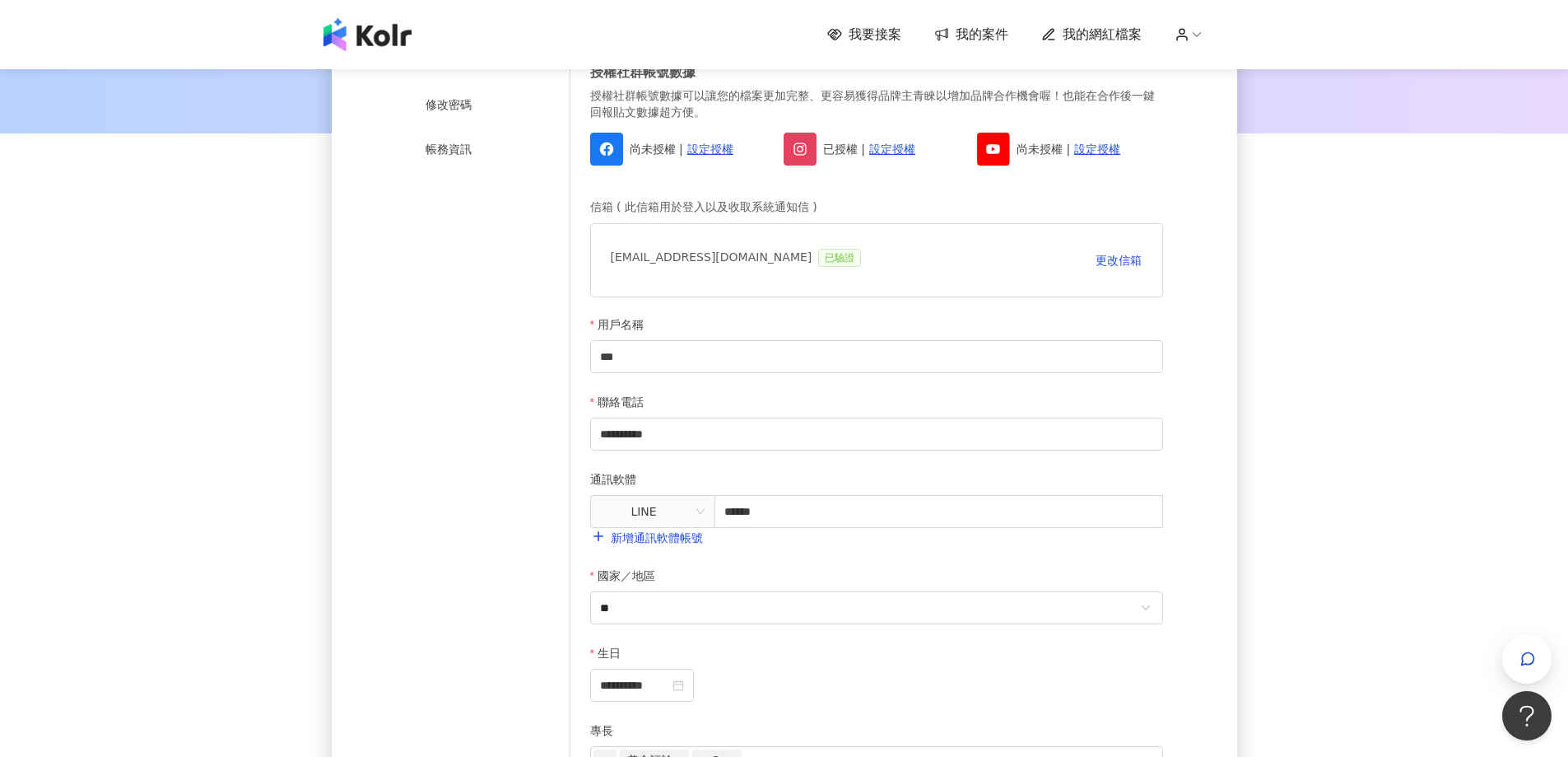
scroll to position [412, 0]
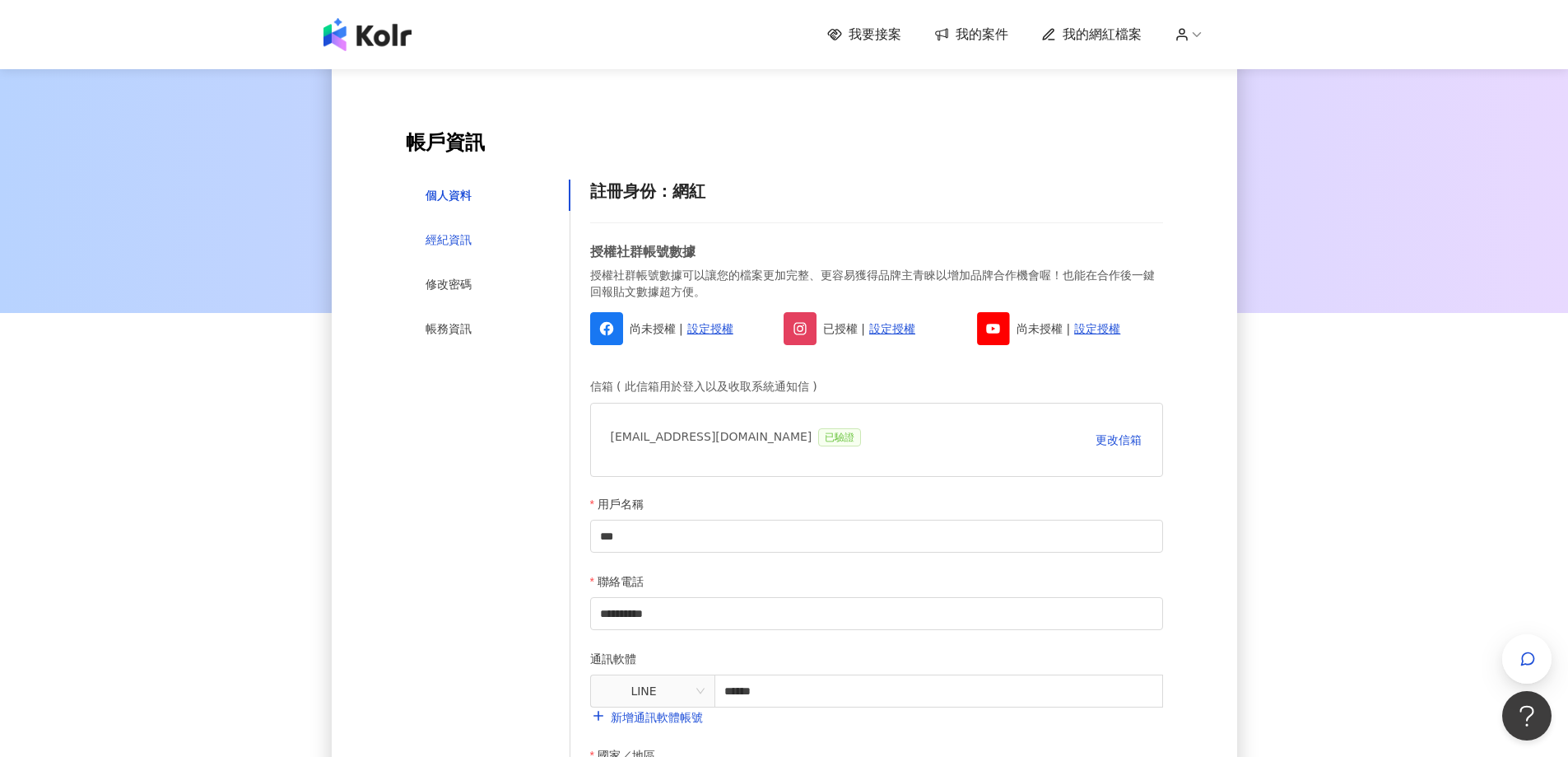
click at [448, 234] on div "經紀資訊" at bounding box center [448, 239] width 46 height 18
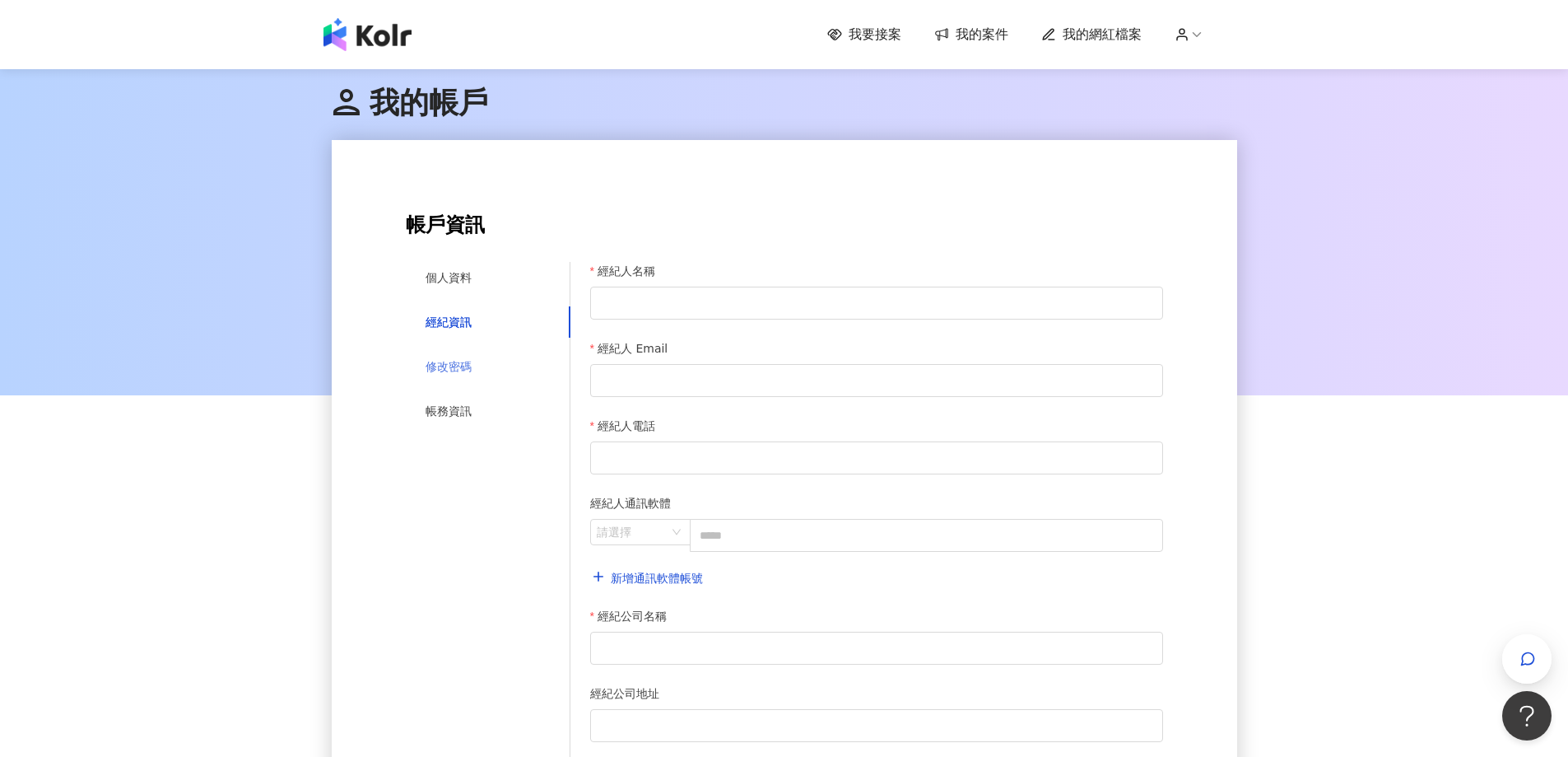
click at [474, 361] on div "修改密碼" at bounding box center [488, 366] width 165 height 31
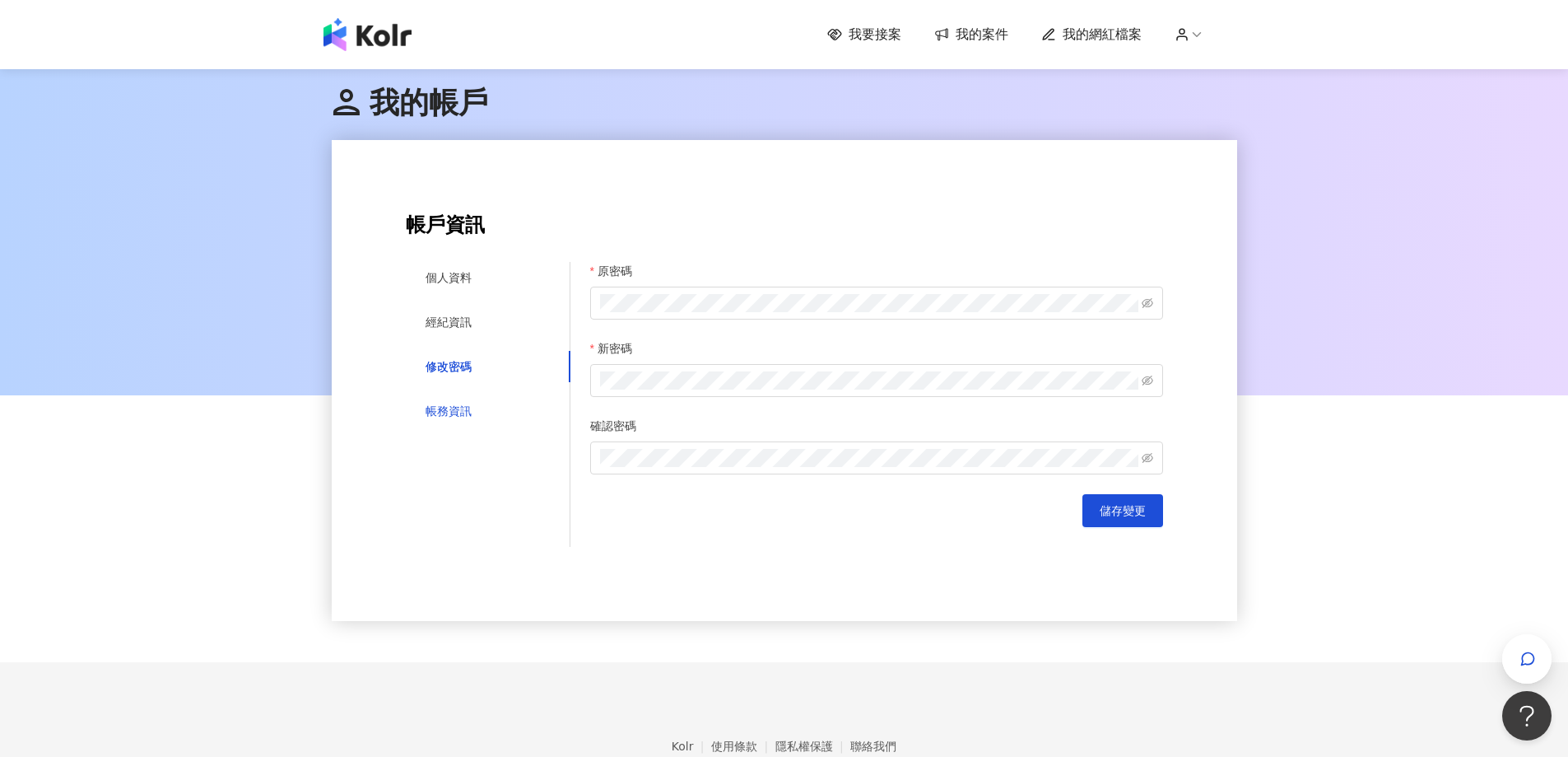
click at [433, 405] on div "帳務資訊" at bounding box center [448, 410] width 46 height 18
